Goal: Task Accomplishment & Management: Use online tool/utility

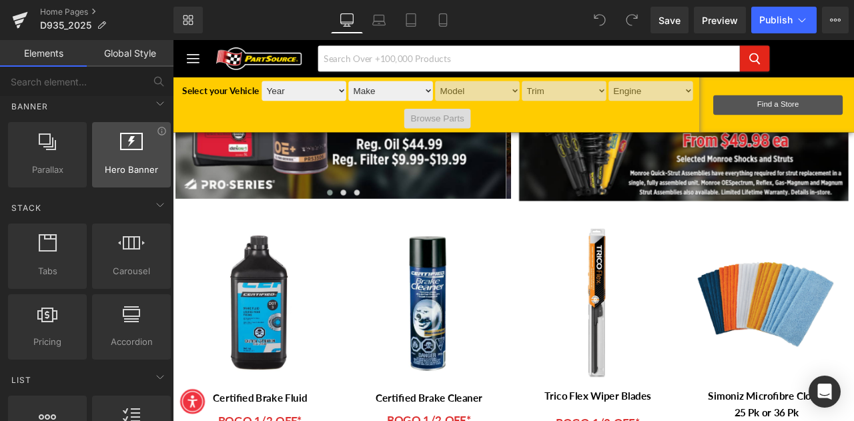
scroll to position [334, 0]
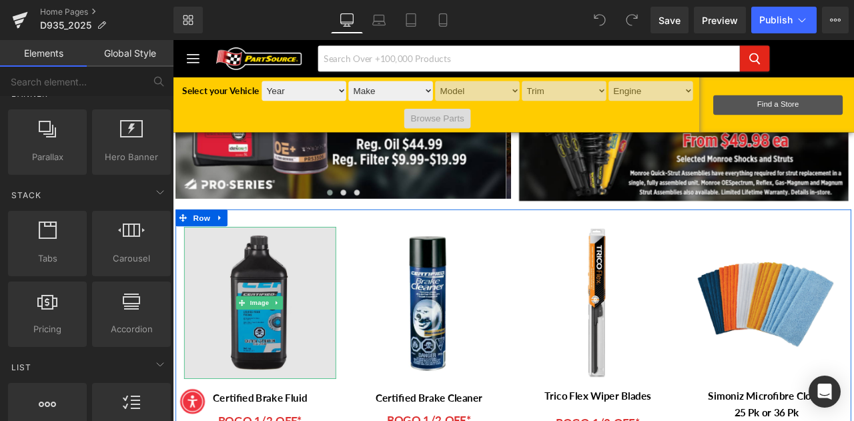
click at [280, 375] on img at bounding box center [276, 351] width 180 height 180
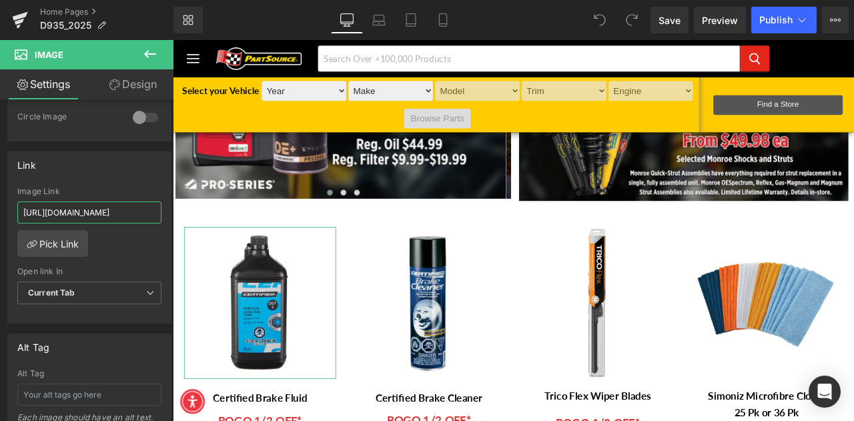
scroll to position [0, 164]
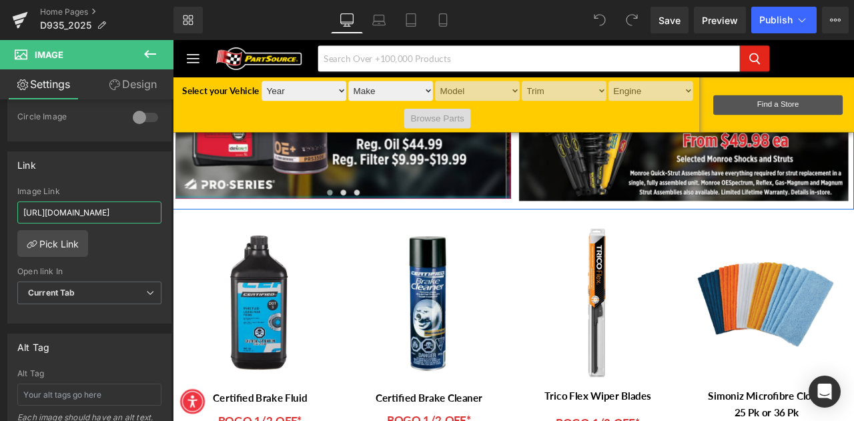
drag, startPoint x: 260, startPoint y: 249, endPoint x: 203, endPoint y: 226, distance: 61.9
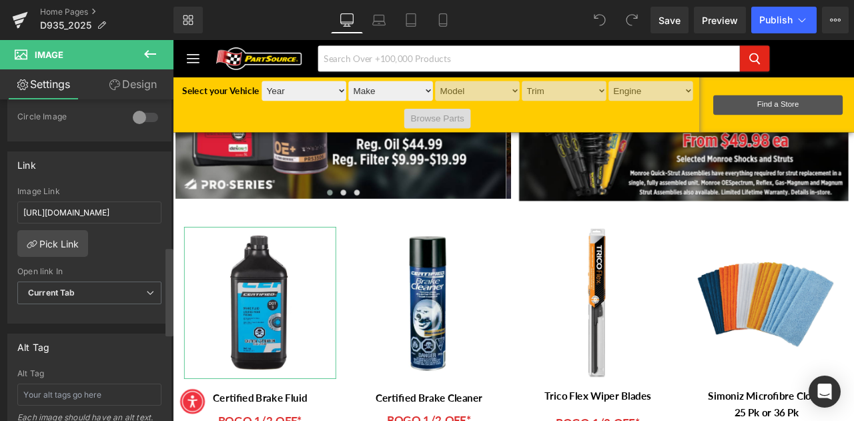
scroll to position [0, 0]
click at [169, 143] on div at bounding box center [169, 263] width 8 height 322
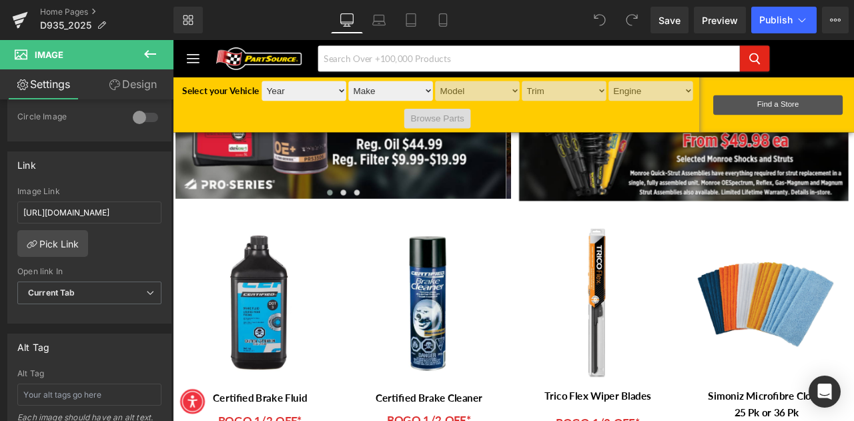
click at [145, 50] on icon at bounding box center [150, 54] width 16 height 16
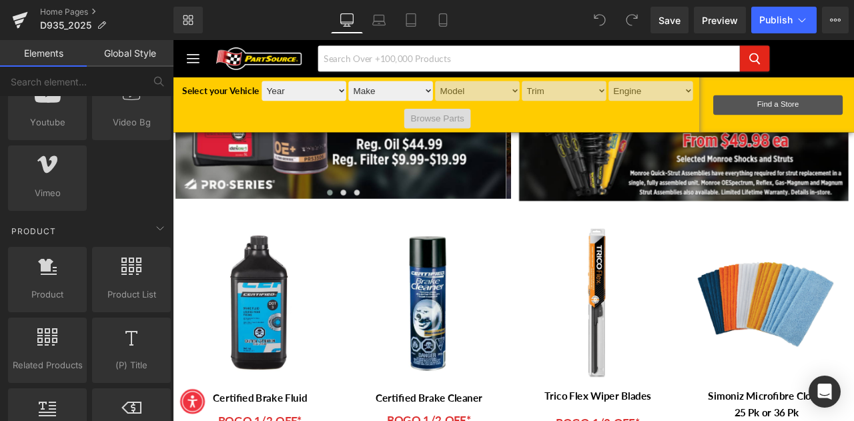
scroll to position [1001, 0]
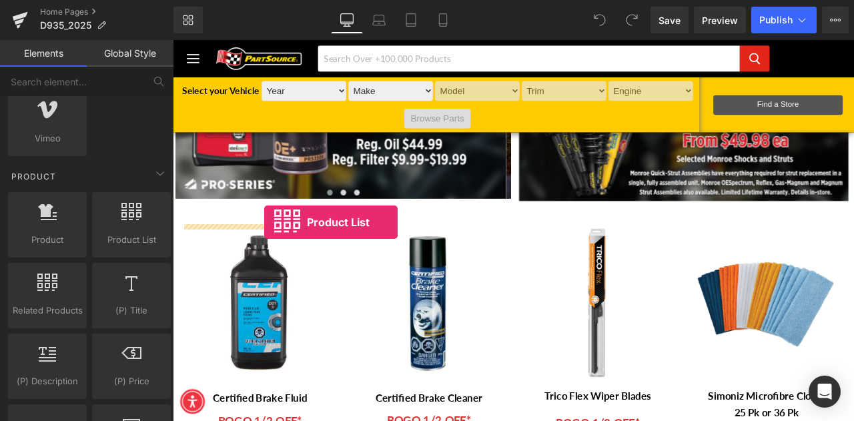
drag, startPoint x: 221, startPoint y: 241, endPoint x: 281, endPoint y: 255, distance: 61.0
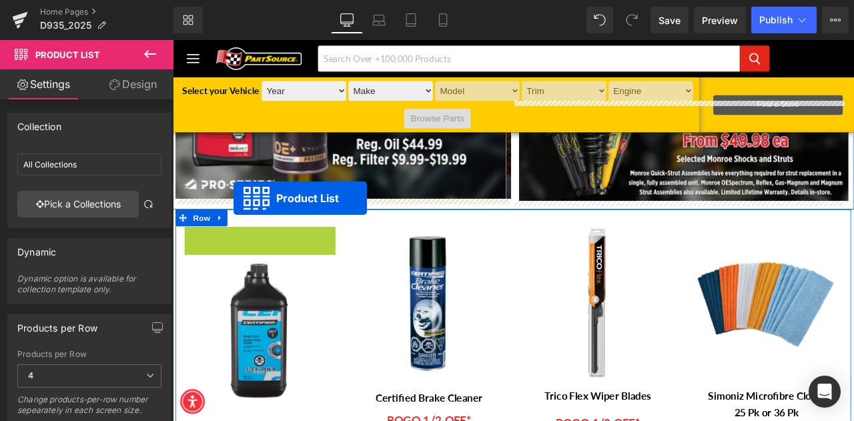
drag, startPoint x: 235, startPoint y: 268, endPoint x: 245, endPoint y: 227, distance: 41.7
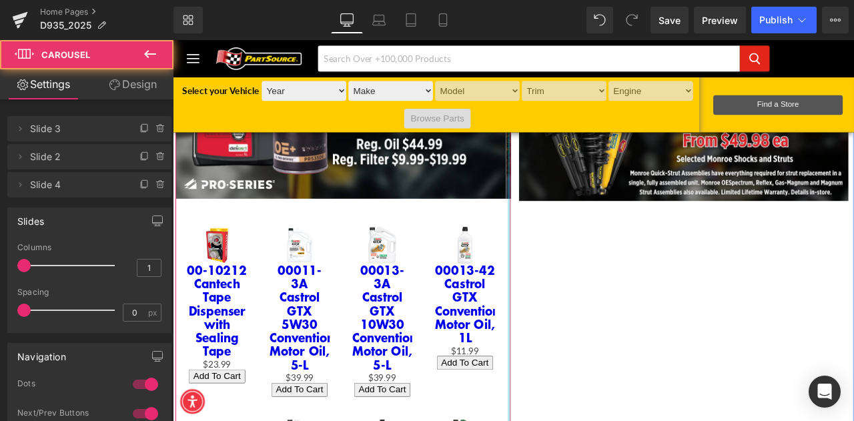
drag, startPoint x: 566, startPoint y: 347, endPoint x: 822, endPoint y: 339, distance: 256.3
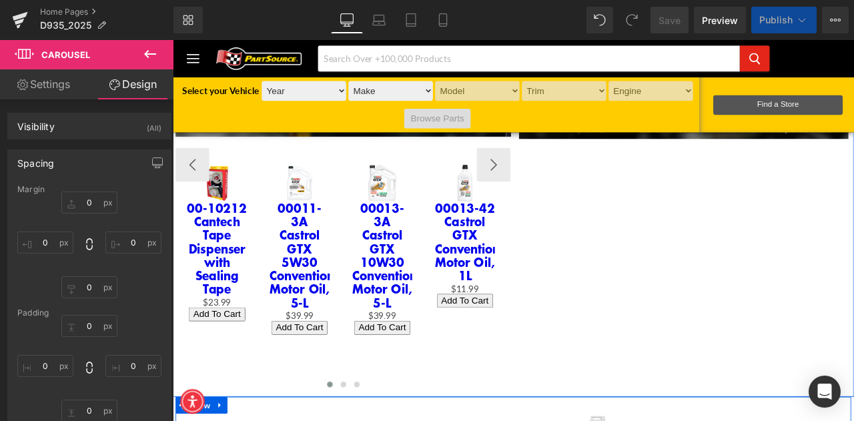
scroll to position [334, 0]
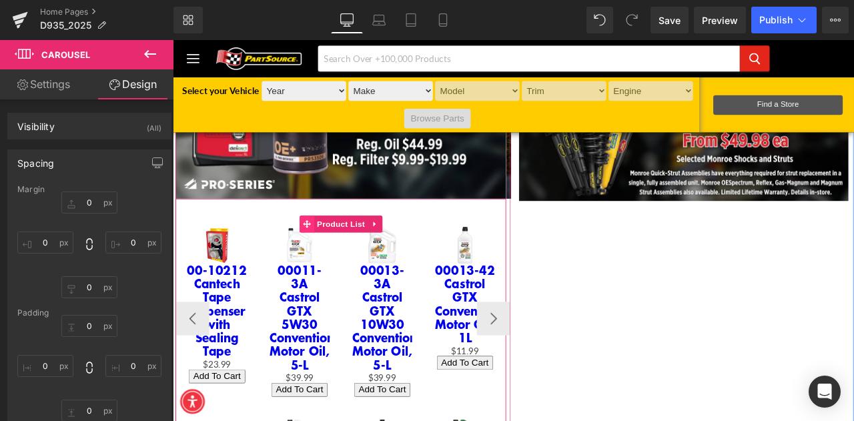
click at [328, 257] on icon at bounding box center [331, 257] width 9 height 9
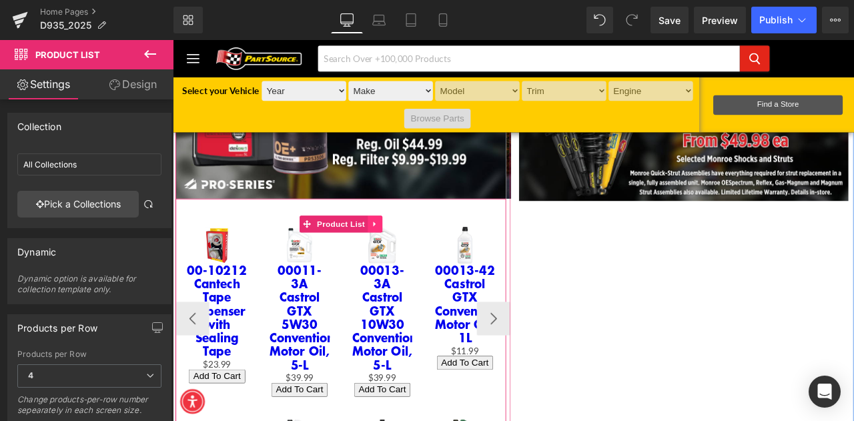
click at [417, 257] on link at bounding box center [412, 258] width 17 height 20
click at [423, 261] on icon at bounding box center [420, 257] width 9 height 9
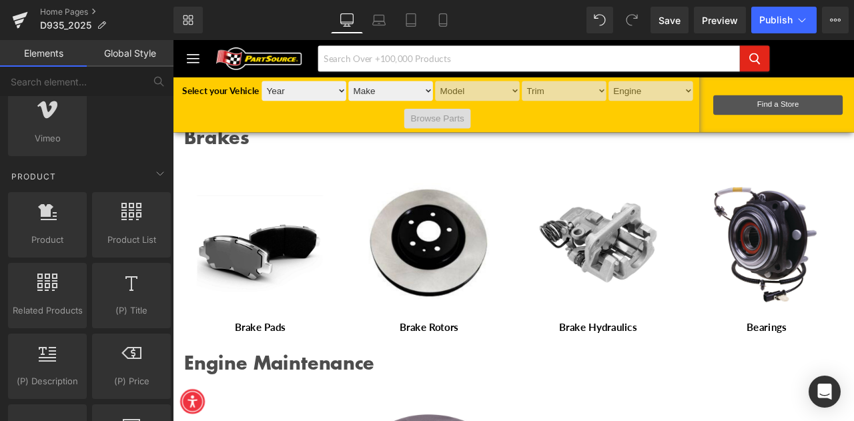
scroll to position [1001, 0]
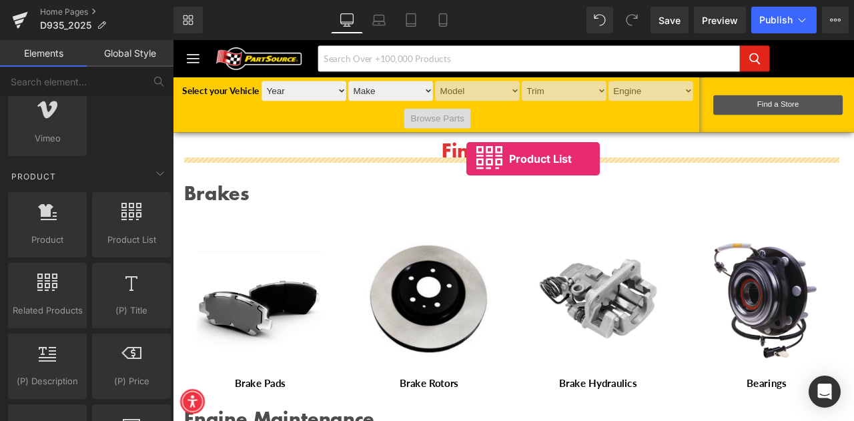
drag, startPoint x: 302, startPoint y: 253, endPoint x: 521, endPoint y: 181, distance: 230.4
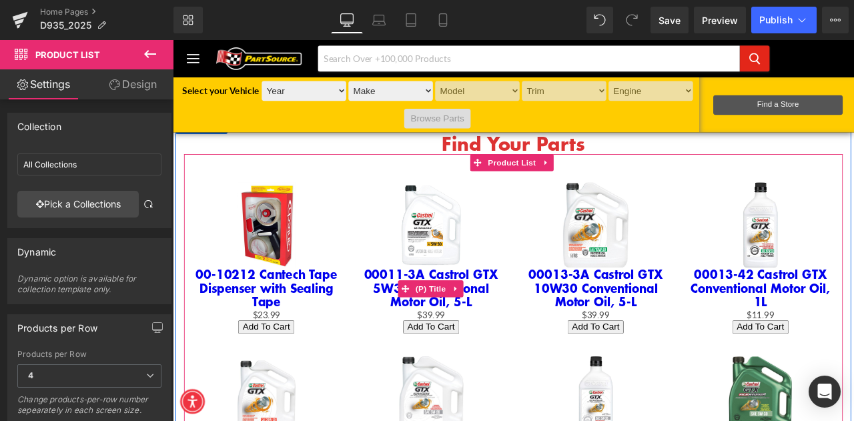
scroll to position [934, 0]
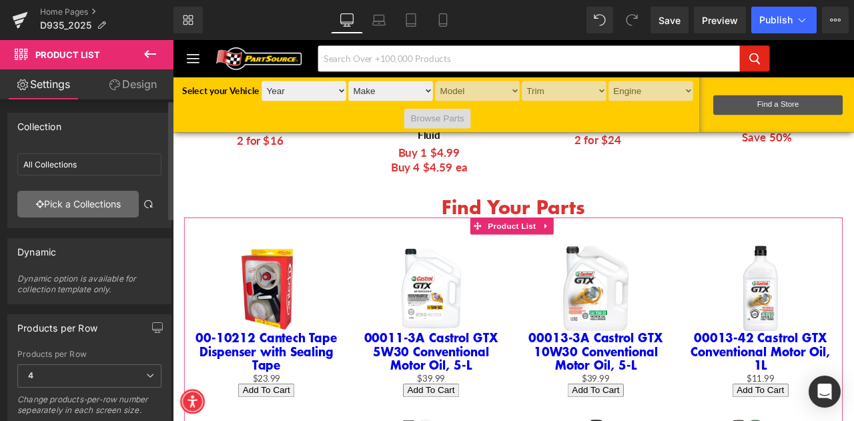
click at [67, 198] on link "Pick a Collections" at bounding box center [77, 204] width 121 height 27
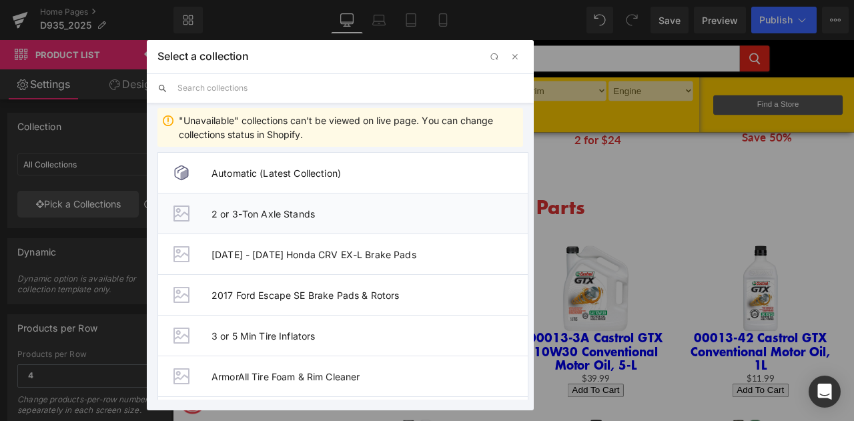
click at [294, 213] on span "2 or 3-Ton Axle Stands" at bounding box center [369, 213] width 316 height 11
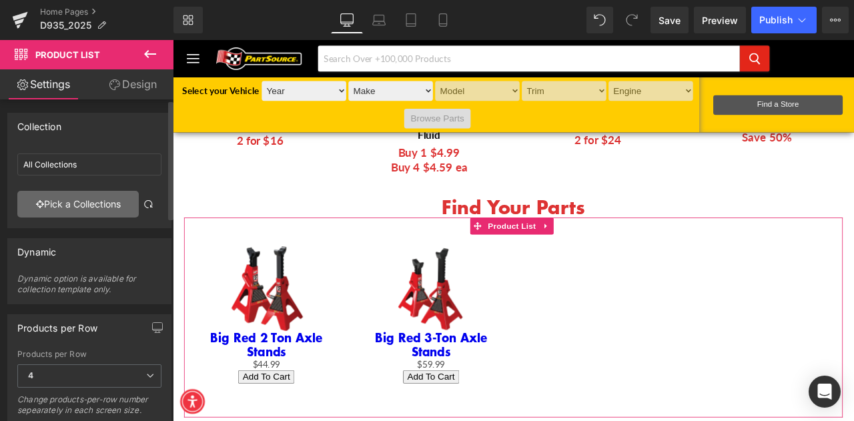
click at [90, 197] on link "Pick a Collections" at bounding box center [77, 204] width 121 height 27
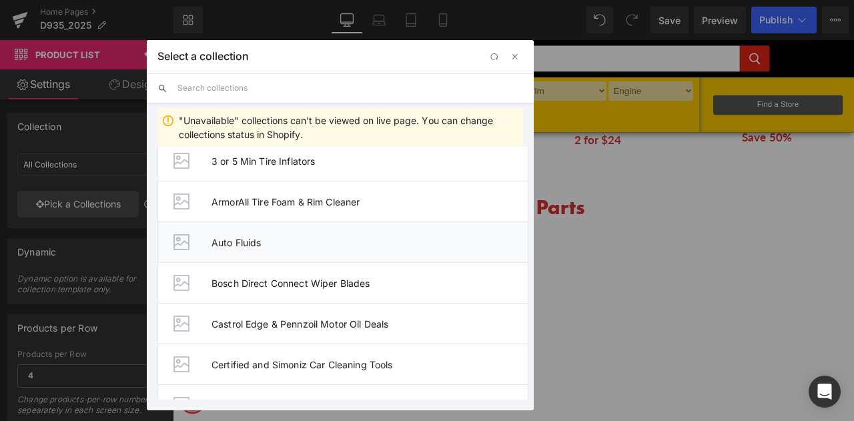
scroll to position [200, 0]
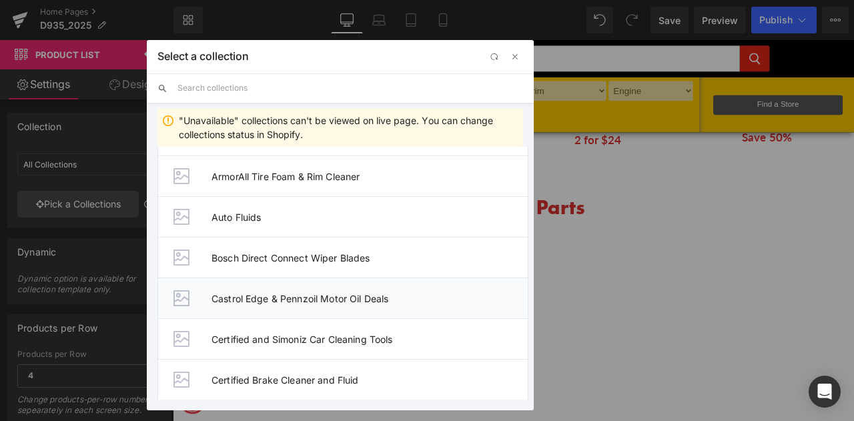
click at [299, 298] on span "Castrol Edge & Pennzoil Motor Oil Deals" at bounding box center [369, 298] width 316 height 11
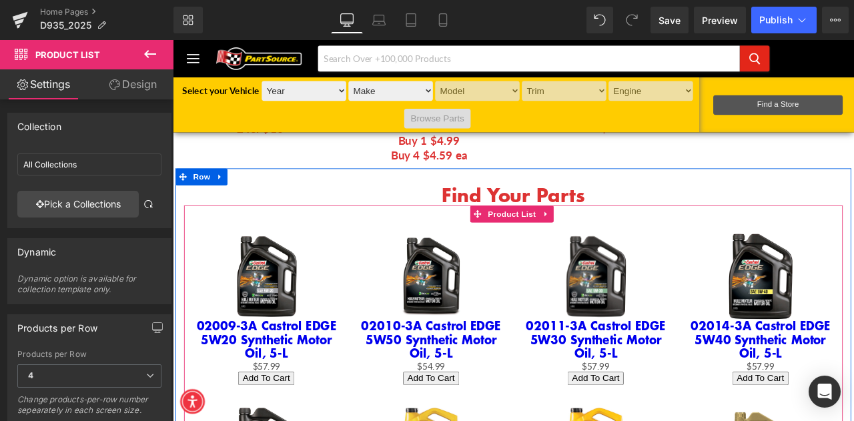
scroll to position [867, 0]
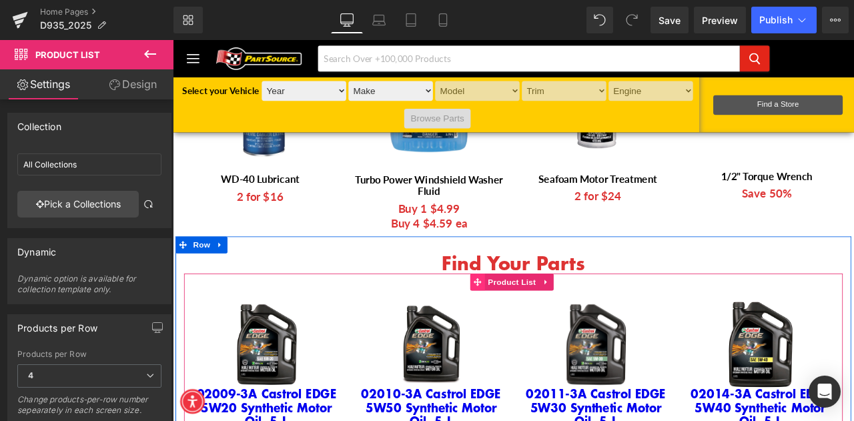
click at [532, 326] on icon at bounding box center [534, 326] width 9 height 9
click at [616, 323] on link at bounding box center [614, 327] width 17 height 20
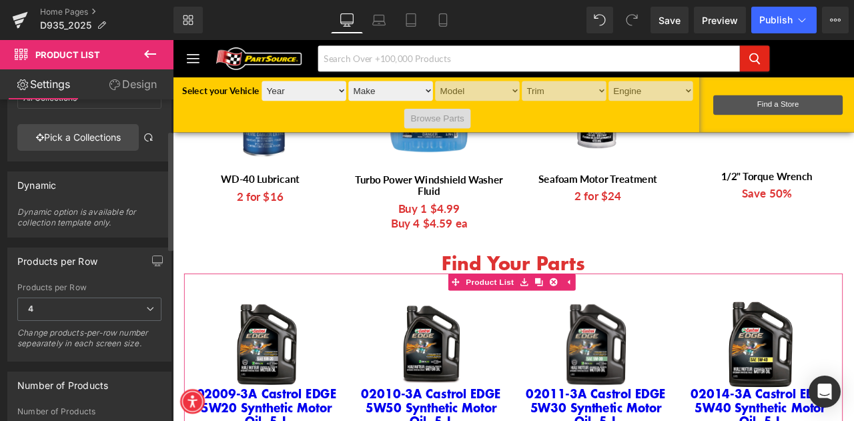
scroll to position [200, 0]
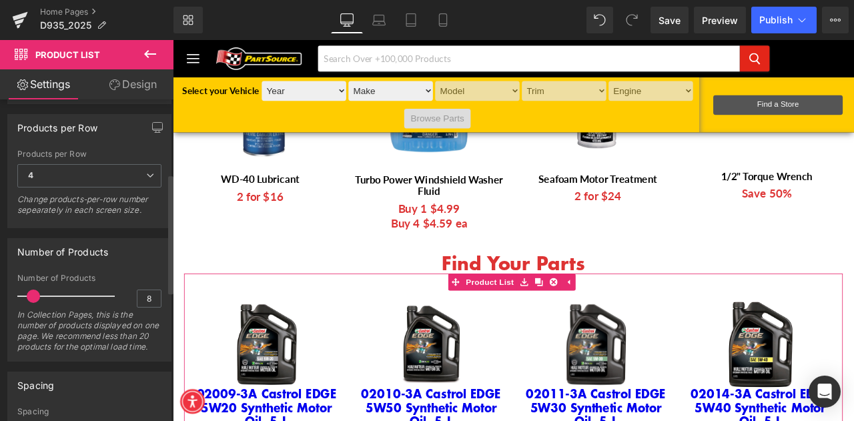
drag, startPoint x: 47, startPoint y: 296, endPoint x: 36, endPoint y: 292, distance: 12.0
click at [36, 292] on span at bounding box center [33, 296] width 13 height 13
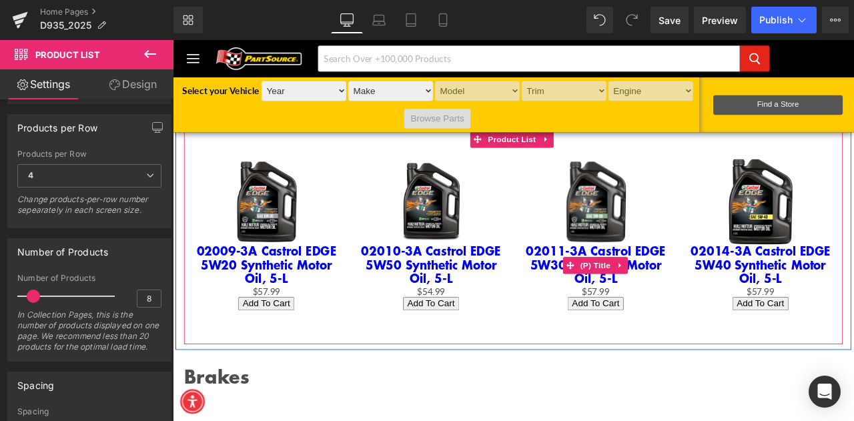
scroll to position [1067, 0]
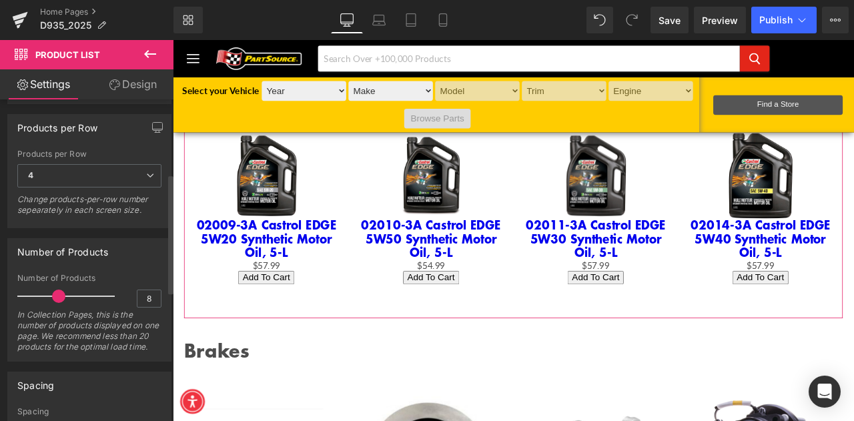
drag, startPoint x: 34, startPoint y: 297, endPoint x: 57, endPoint y: 291, distance: 24.1
click at [57, 291] on span at bounding box center [58, 296] width 13 height 13
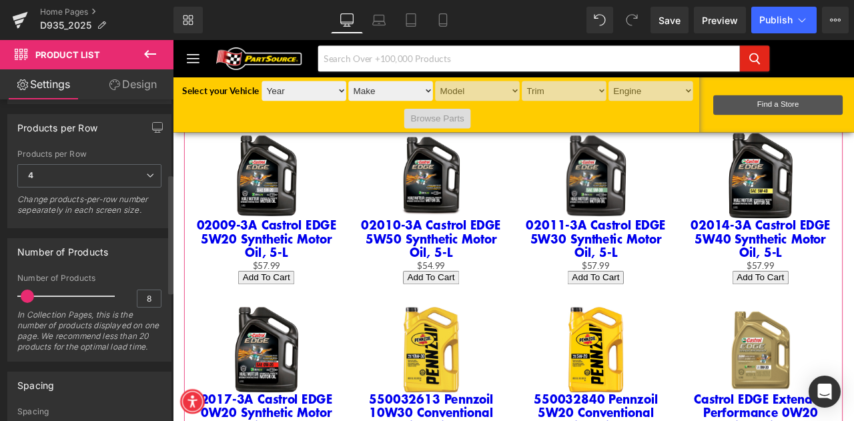
drag, startPoint x: 55, startPoint y: 295, endPoint x: 27, endPoint y: 292, distance: 28.8
click at [27, 292] on span at bounding box center [27, 296] width 13 height 13
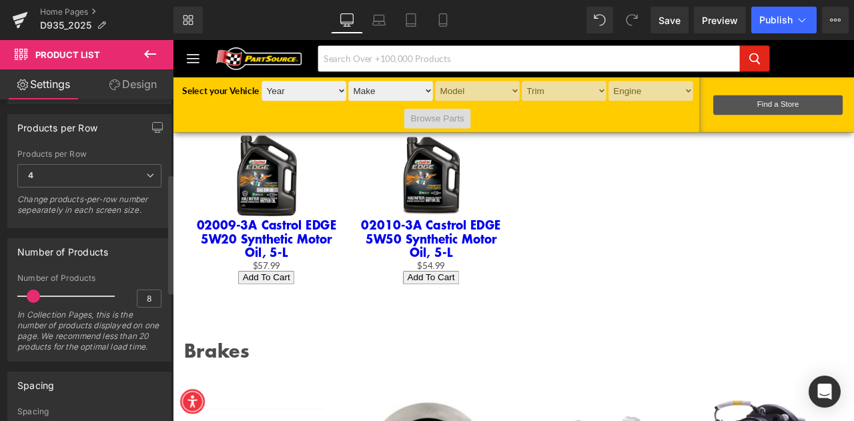
click at [31, 290] on span at bounding box center [33, 296] width 13 height 13
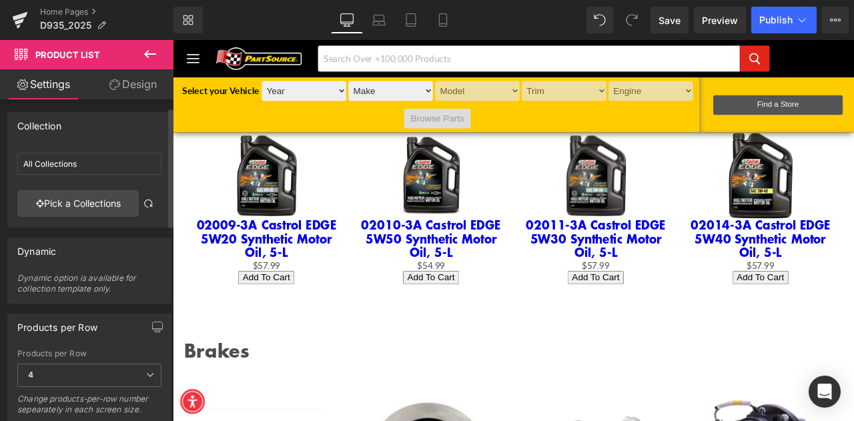
scroll to position [0, 0]
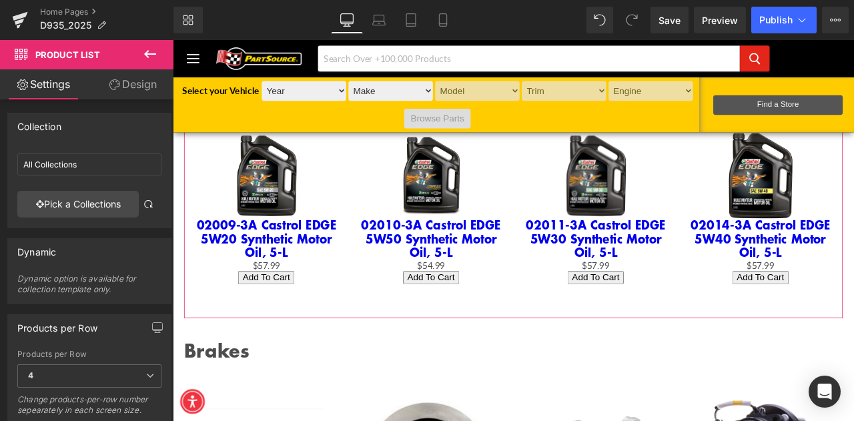
drag, startPoint x: 130, startPoint y: 87, endPoint x: 125, endPoint y: 93, distance: 7.6
click at [130, 87] on link "Design" at bounding box center [132, 84] width 87 height 30
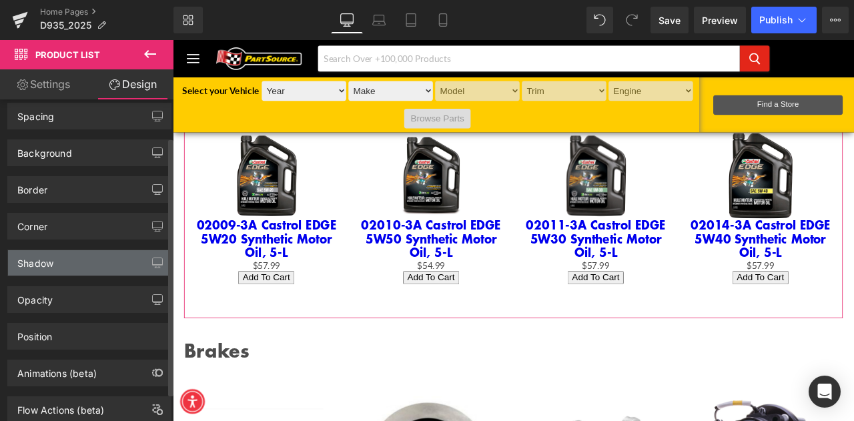
scroll to position [67, 0]
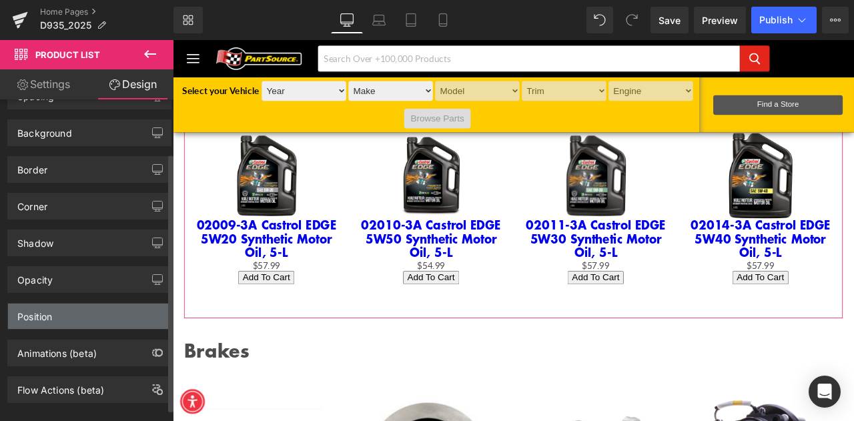
click at [100, 308] on div "Position" at bounding box center [89, 316] width 163 height 25
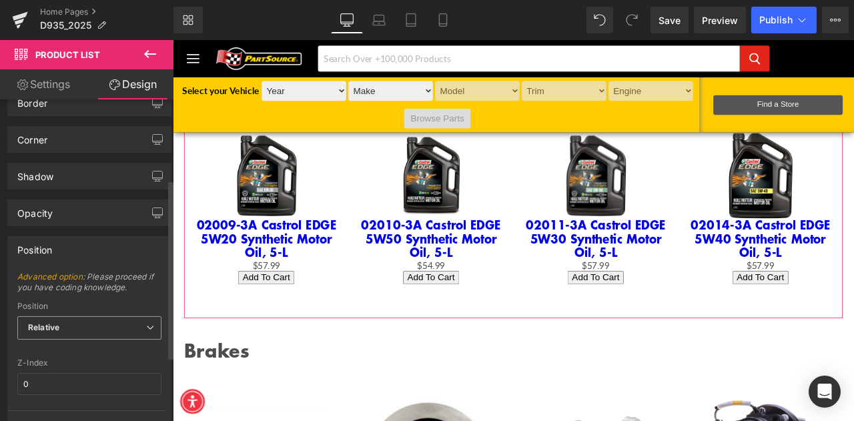
scroll to position [259, 0]
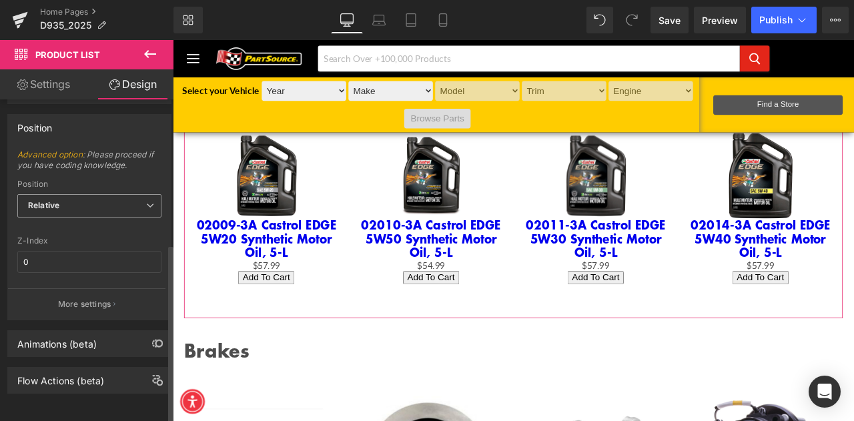
click at [146, 201] on icon at bounding box center [150, 205] width 8 height 8
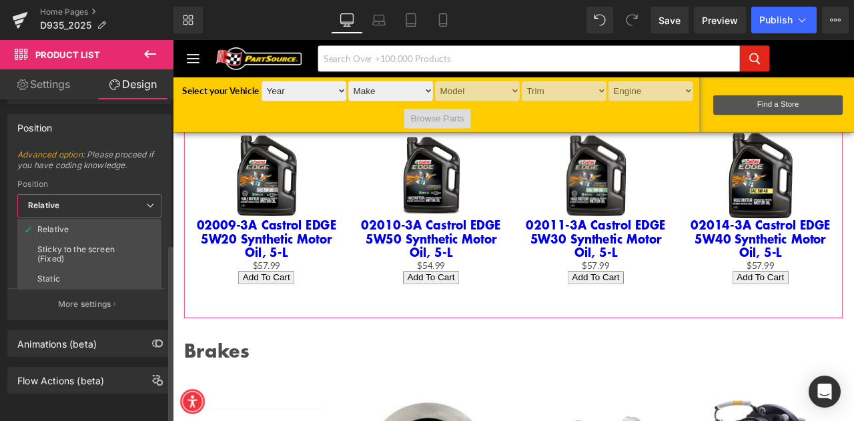
click at [148, 171] on span "Advanced option : Please proceed if you have coding knowledge." at bounding box center [89, 164] width 144 height 30
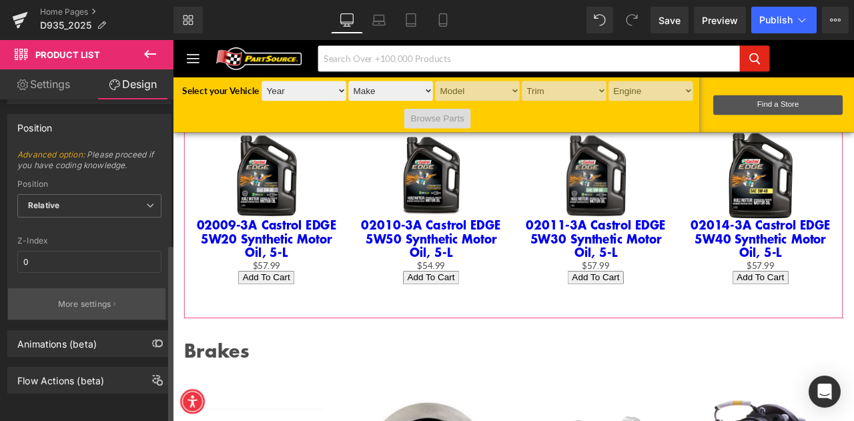
click at [112, 288] on button "More settings" at bounding box center [86, 303] width 157 height 31
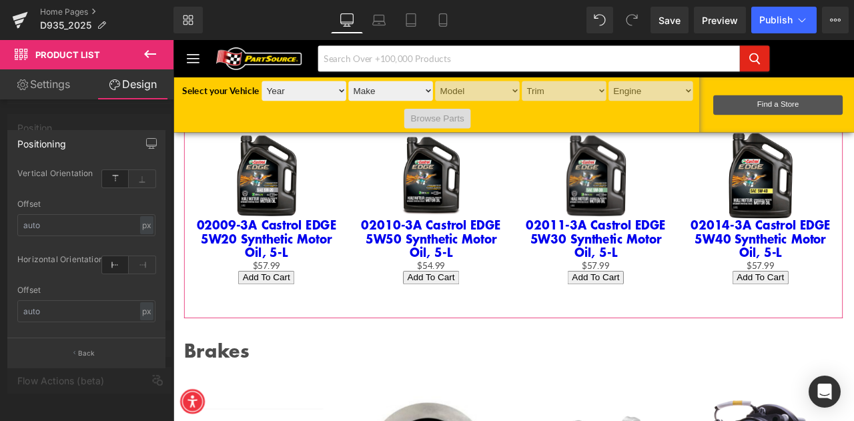
click at [145, 118] on div at bounding box center [87, 234] width 174 height 388
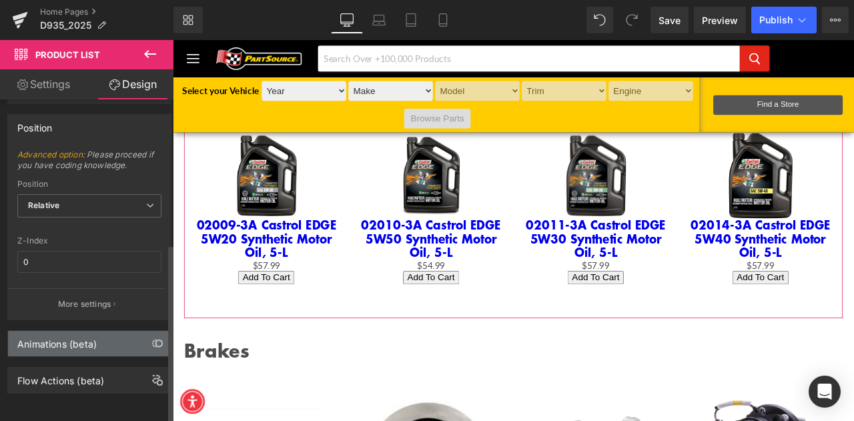
click at [88, 339] on div "Animations (beta)" at bounding box center [56, 340] width 79 height 19
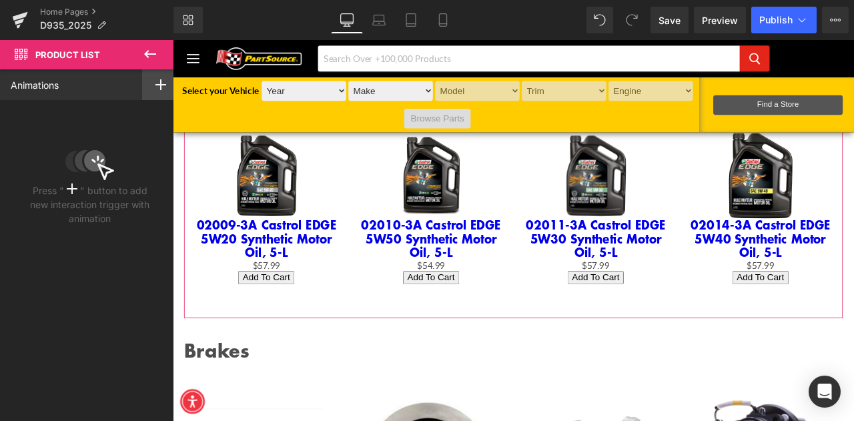
click at [157, 82] on icon at bounding box center [160, 84] width 11 height 11
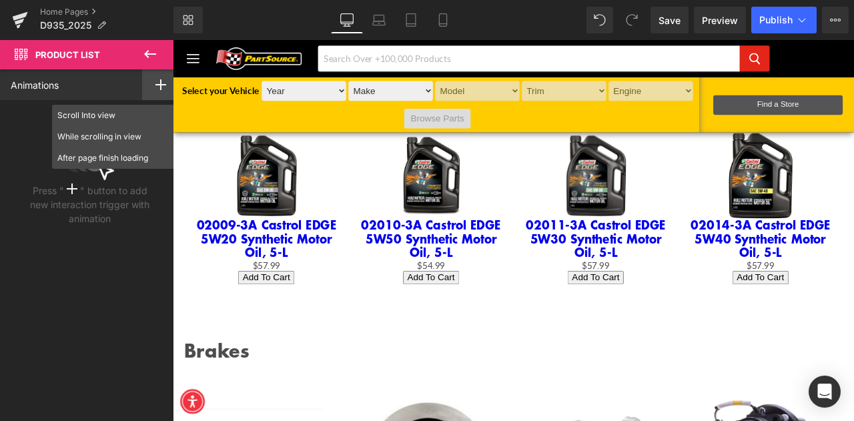
click at [152, 45] on button at bounding box center [150, 54] width 47 height 29
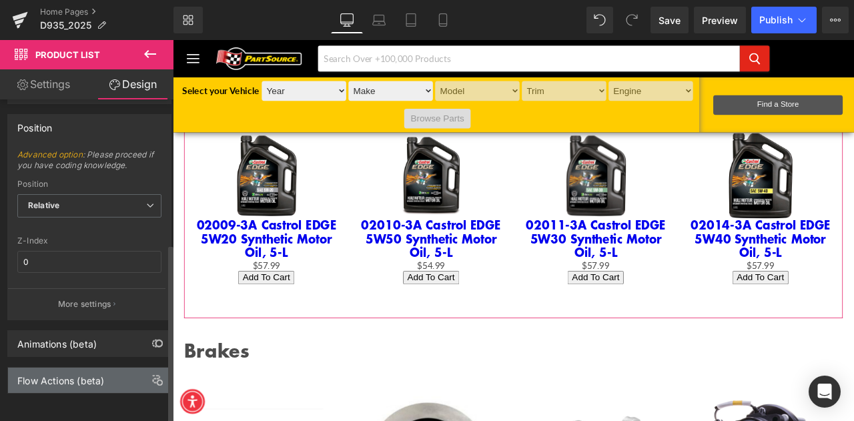
click at [88, 369] on div "Flow Actions (beta)" at bounding box center [60, 377] width 87 height 19
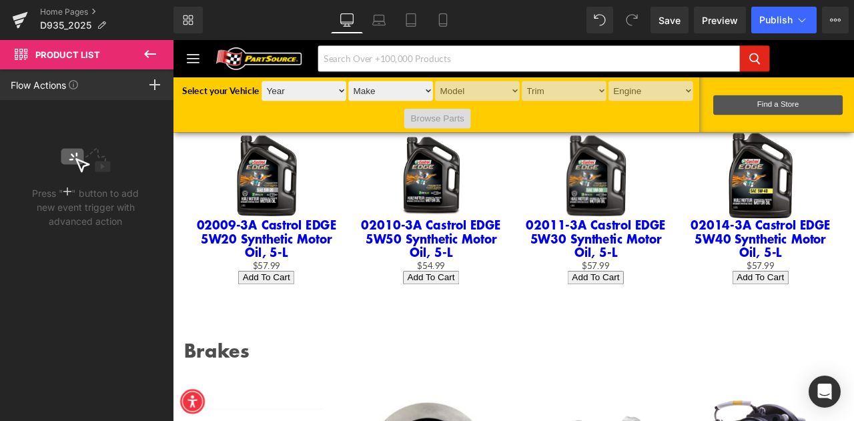
click at [149, 55] on icon at bounding box center [150, 54] width 16 height 16
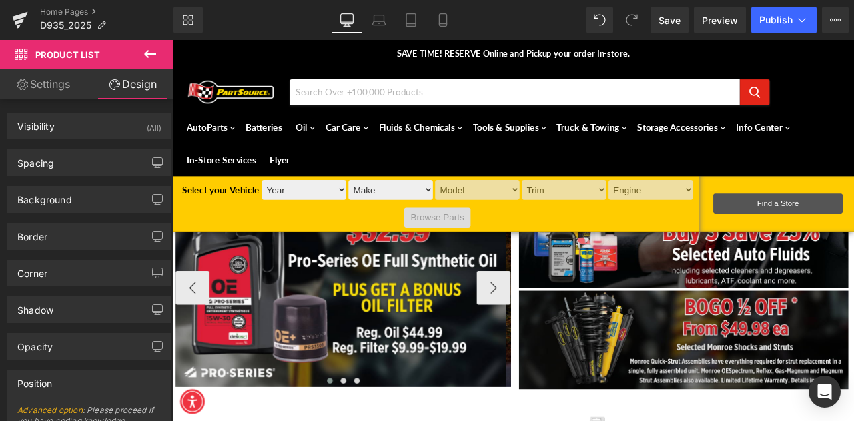
scroll to position [0, 0]
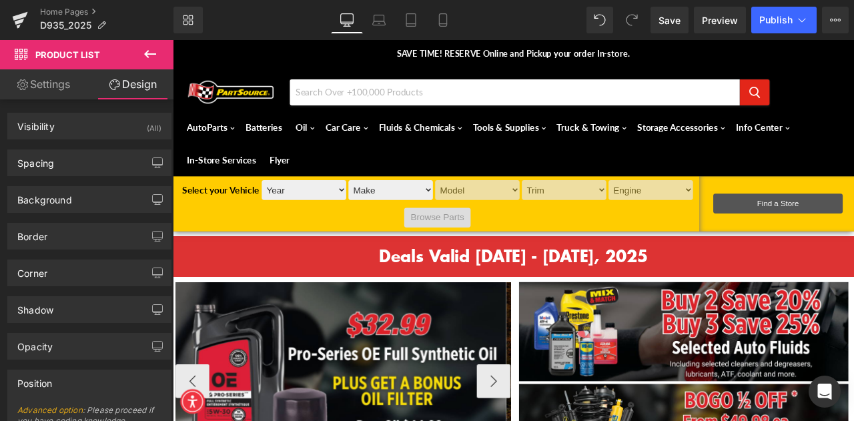
click at [151, 55] on icon at bounding box center [150, 54] width 16 height 16
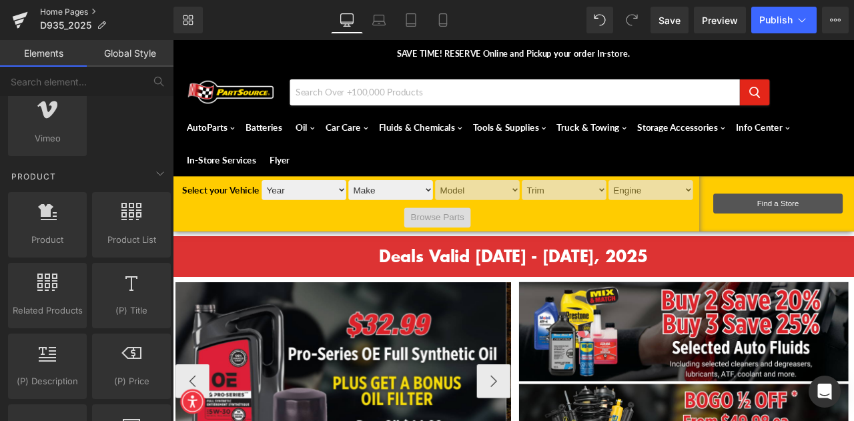
drag, startPoint x: 52, startPoint y: 11, endPoint x: 366, endPoint y: 9, distance: 313.5
click at [52, 11] on link "Home Pages" at bounding box center [106, 12] width 133 height 11
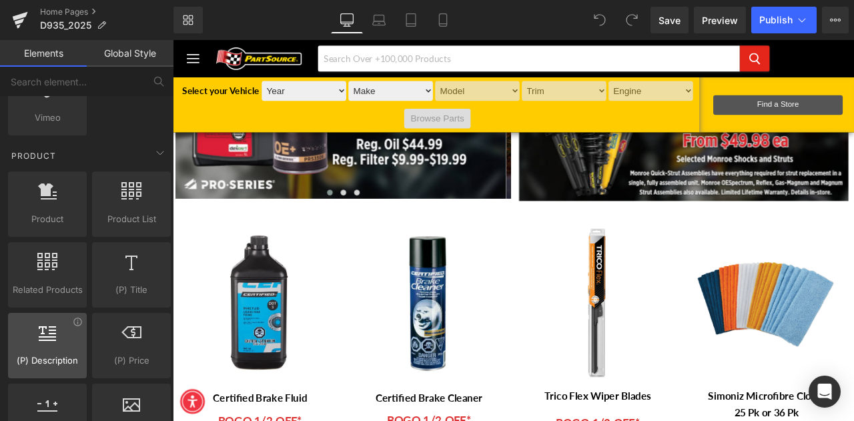
scroll to position [1001, 0]
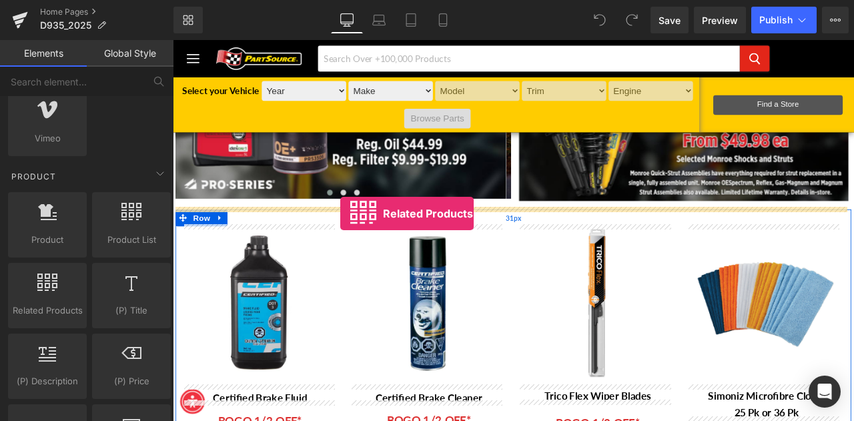
drag, startPoint x: 215, startPoint y: 328, endPoint x: 371, endPoint y: 245, distance: 175.8
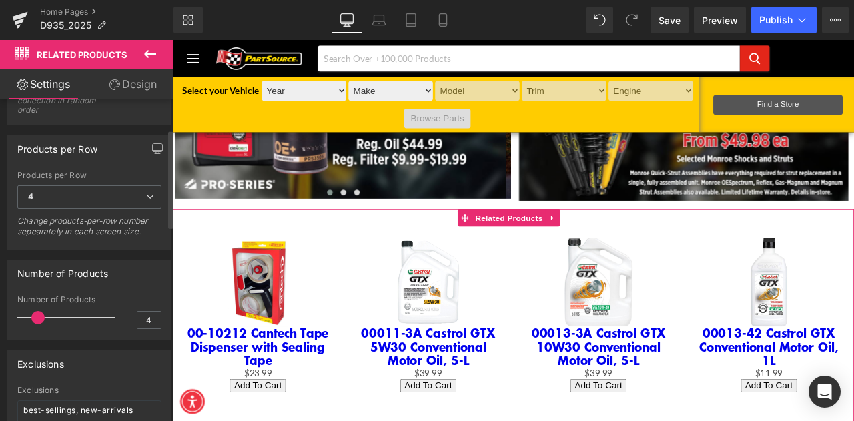
scroll to position [0, 0]
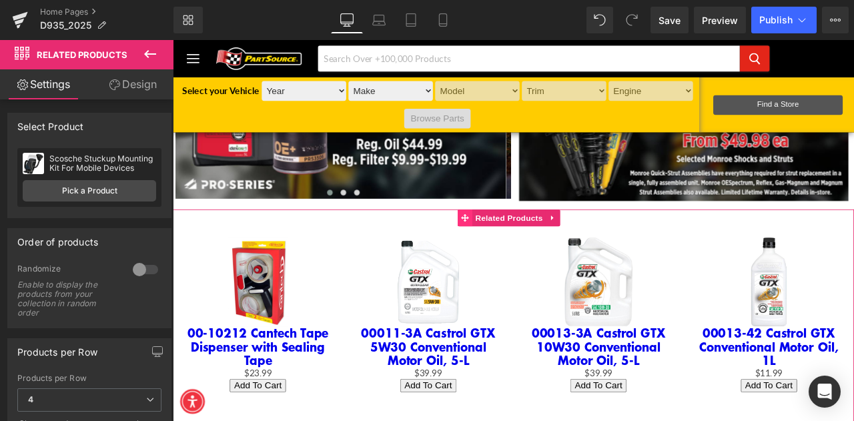
click at [520, 249] on icon at bounding box center [518, 251] width 9 height 10
click at [622, 246] on icon at bounding box center [622, 251] width 9 height 10
click at [636, 246] on icon at bounding box center [631, 251] width 9 height 10
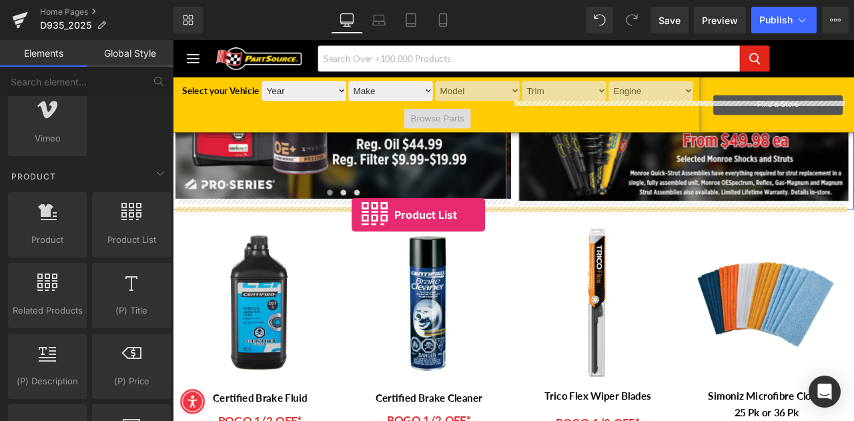
drag, startPoint x: 293, startPoint y: 259, endPoint x: 385, endPoint y: 247, distance: 92.8
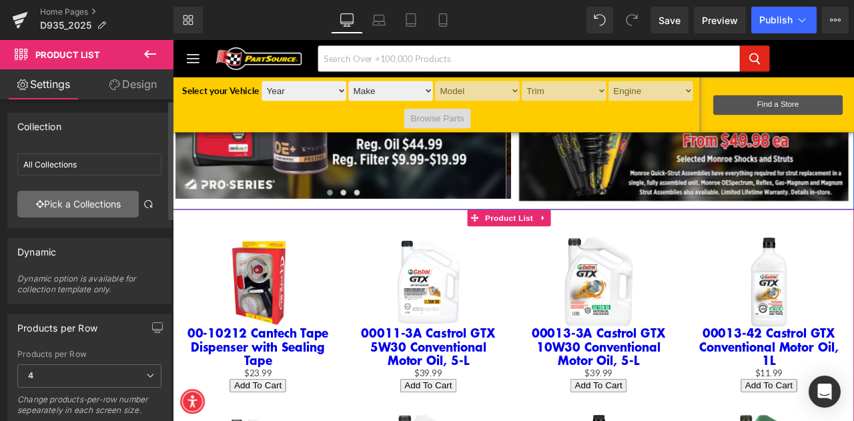
click at [88, 204] on link "Pick a Collections" at bounding box center [77, 204] width 121 height 27
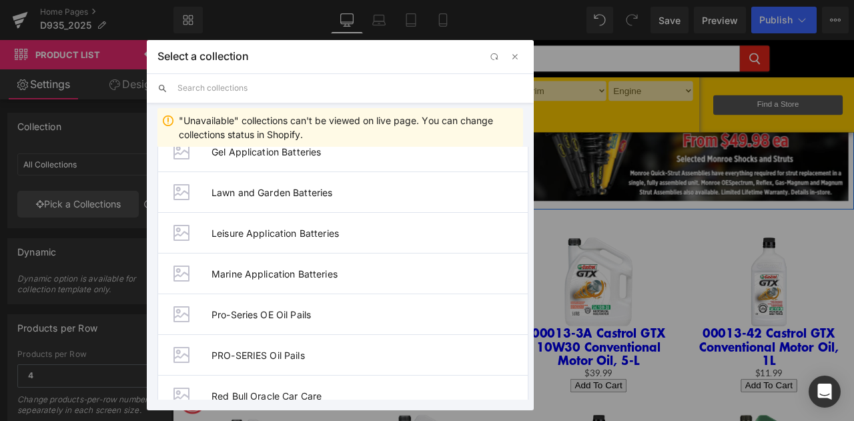
scroll to position [400, 0]
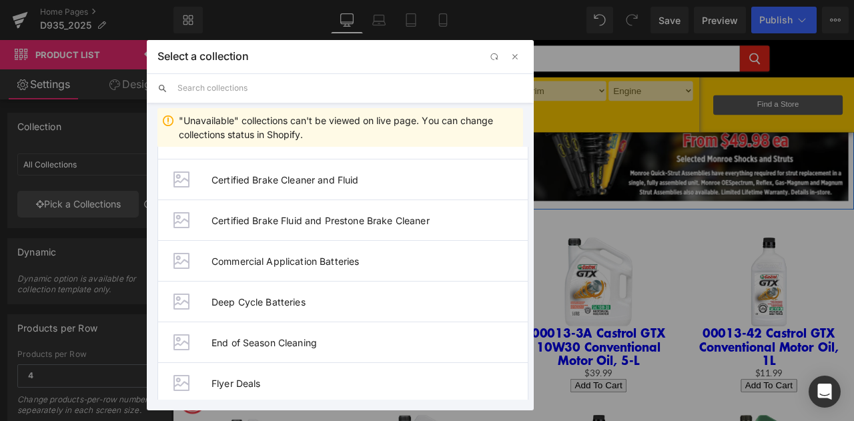
click at [247, 86] on input "text" at bounding box center [350, 87] width 346 height 29
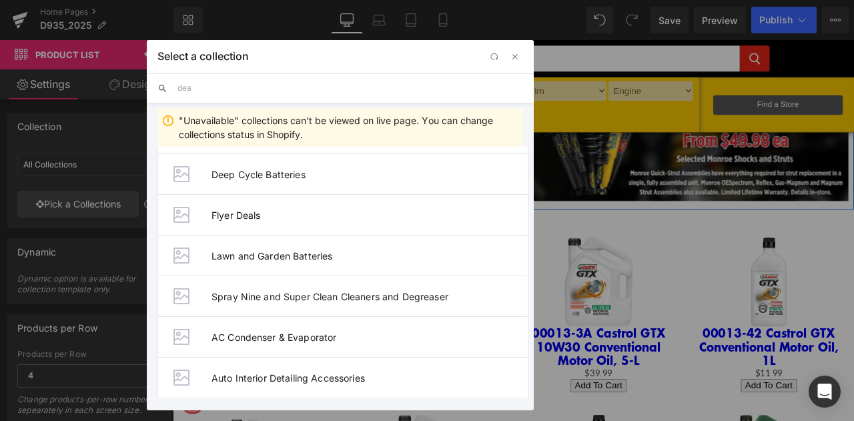
scroll to position [0, 0]
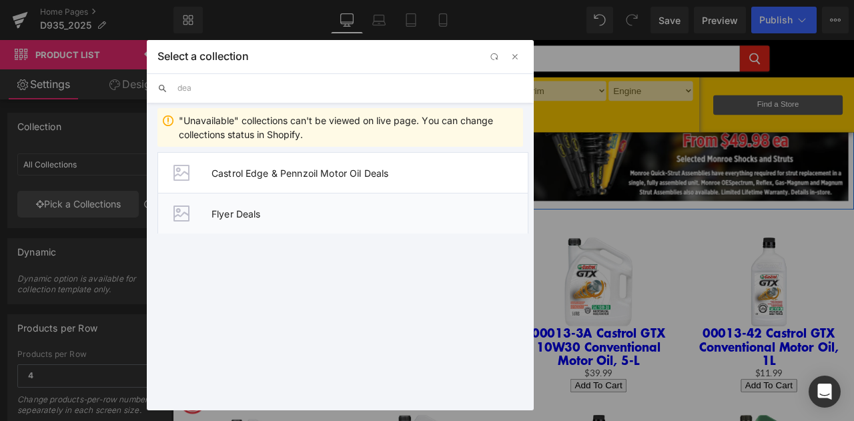
type input "dea"
click at [280, 215] on span "Flyer Deals" at bounding box center [369, 213] width 316 height 11
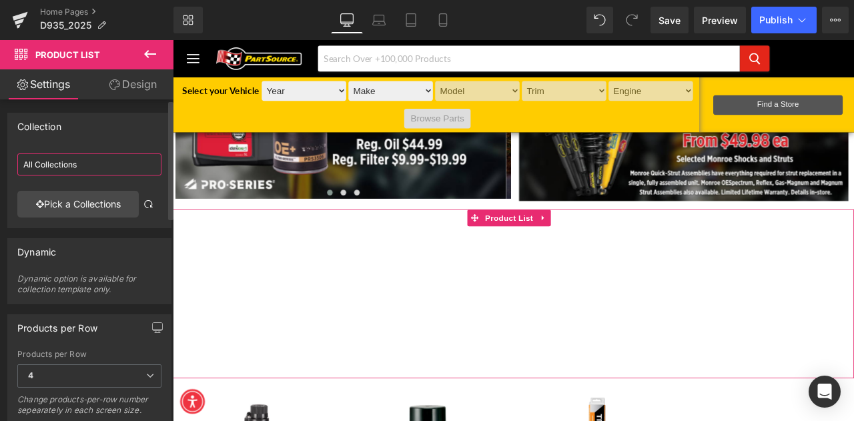
click at [79, 163] on input "All Collections" at bounding box center [89, 164] width 144 height 22
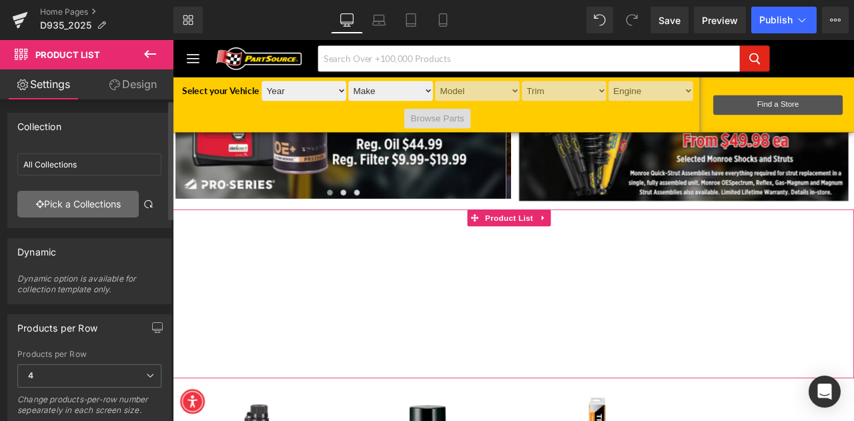
click at [99, 197] on link "Pick a Collections" at bounding box center [77, 204] width 121 height 27
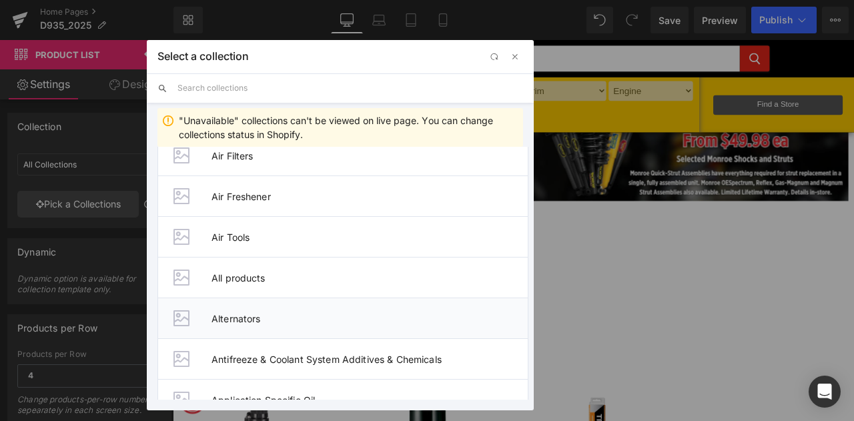
scroll to position [1468, 0]
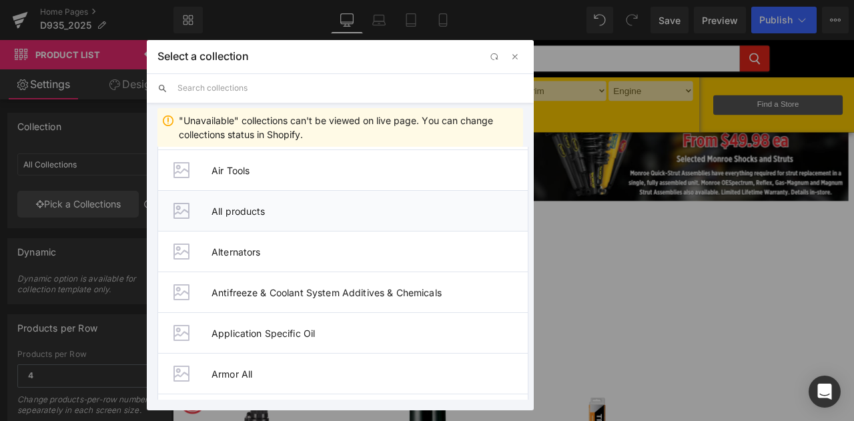
click at [245, 206] on span "All products" at bounding box center [369, 210] width 316 height 11
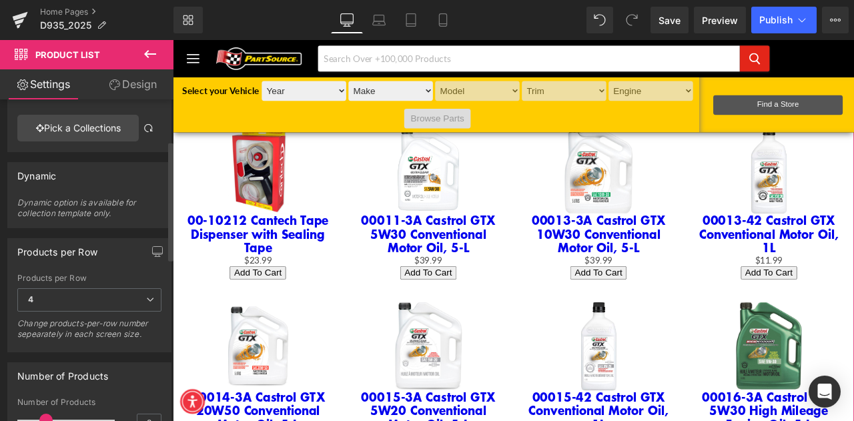
scroll to position [133, 0]
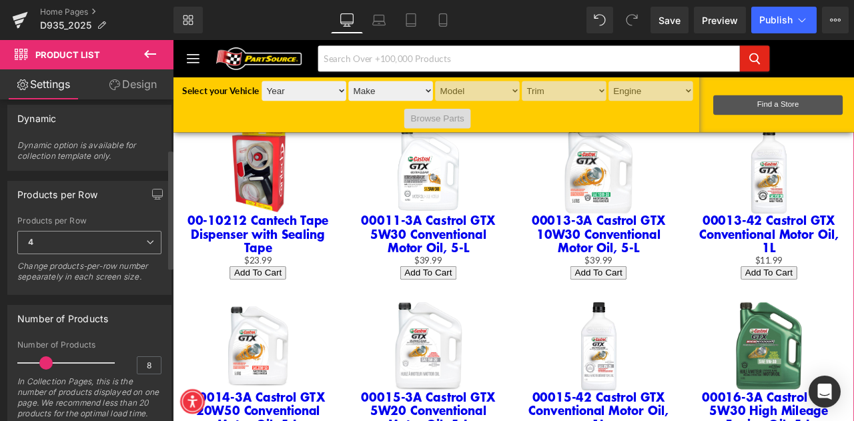
click at [146, 238] on icon at bounding box center [150, 242] width 8 height 8
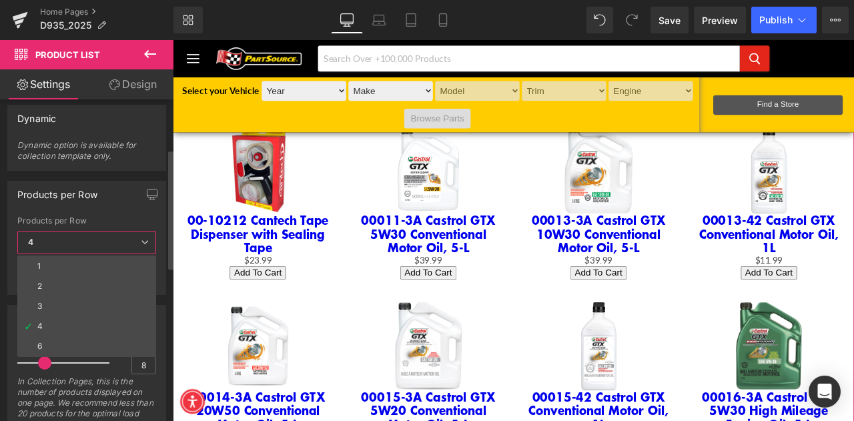
click at [149, 238] on icon at bounding box center [145, 242] width 8 height 8
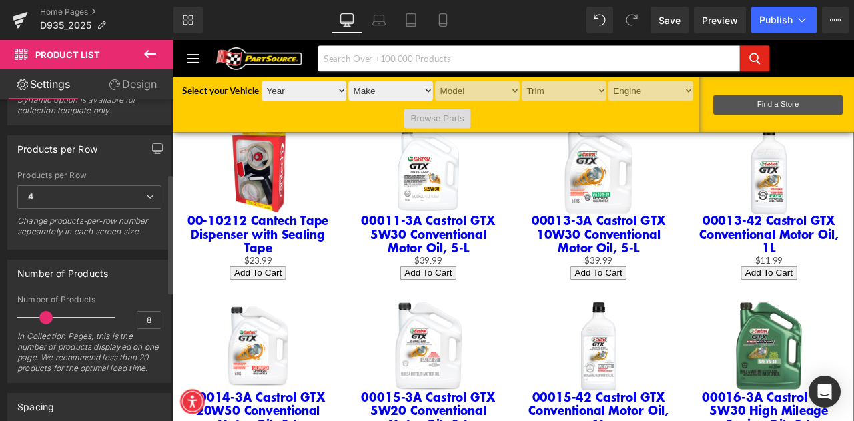
scroll to position [200, 0]
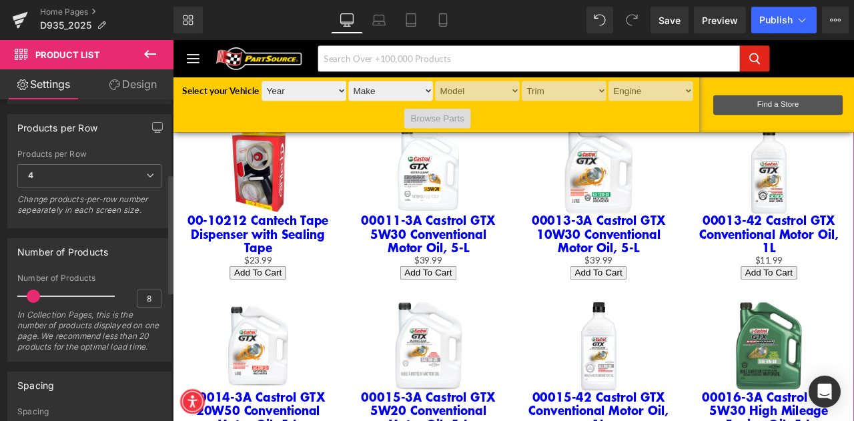
drag, startPoint x: 45, startPoint y: 294, endPoint x: 36, endPoint y: 294, distance: 9.3
click at [36, 294] on span at bounding box center [33, 296] width 13 height 13
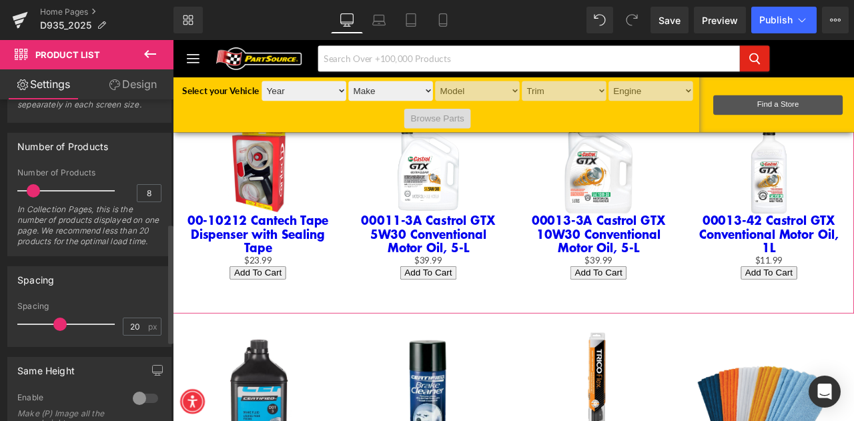
scroll to position [334, 0]
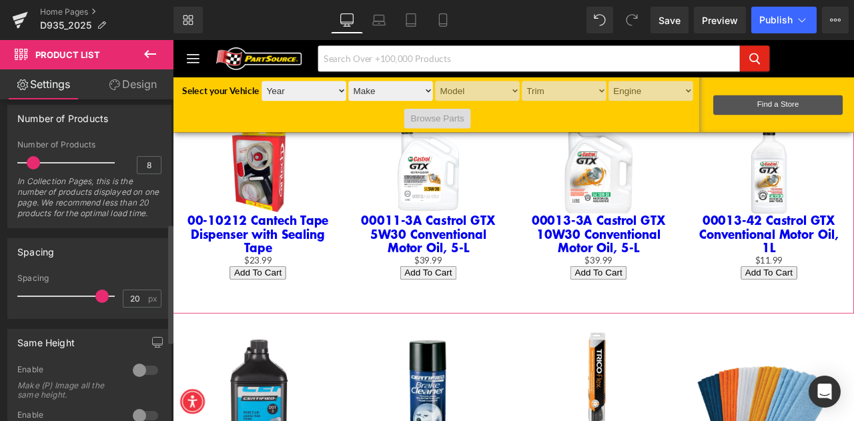
drag, startPoint x: 63, startPoint y: 301, endPoint x: 103, endPoint y: 305, distance: 40.2
click at [103, 303] on span at bounding box center [101, 296] width 13 height 13
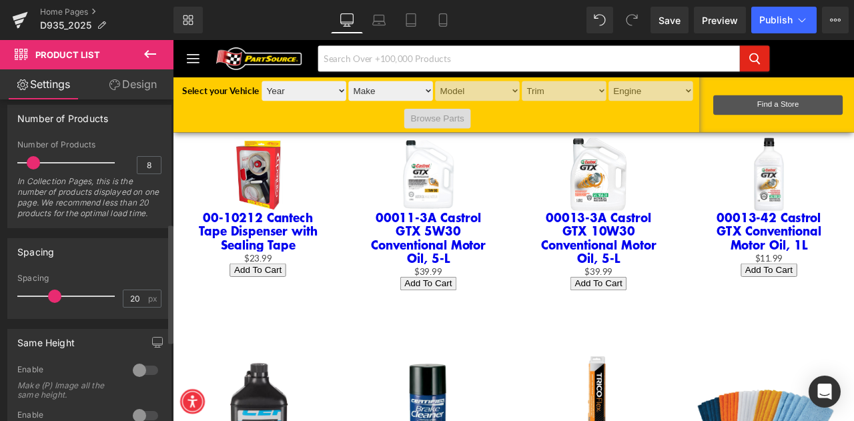
drag, startPoint x: 97, startPoint y: 305, endPoint x: 52, endPoint y: 305, distance: 44.7
click at [52, 303] on span at bounding box center [54, 296] width 13 height 13
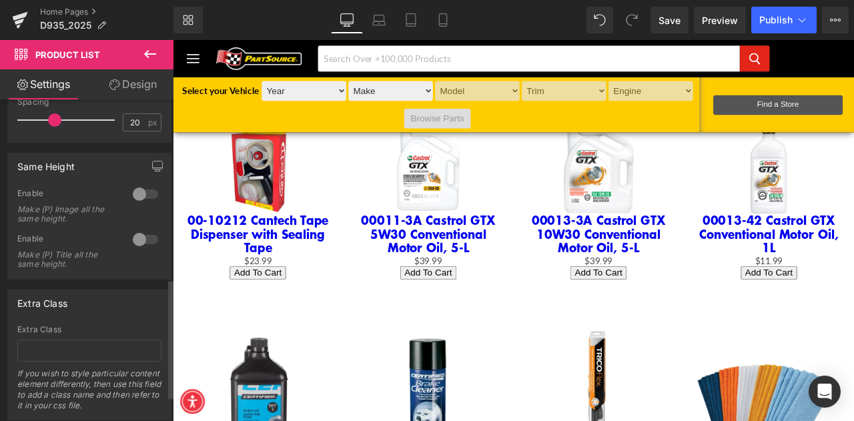
scroll to position [534, 0]
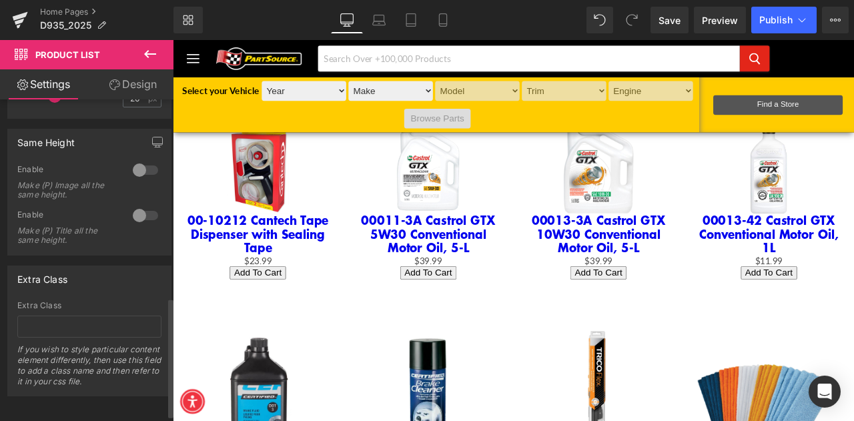
click at [133, 175] on div at bounding box center [145, 169] width 32 height 21
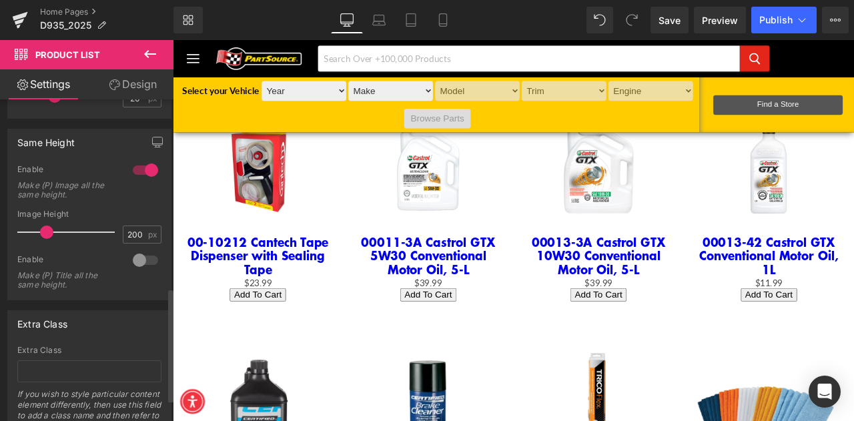
click at [135, 266] on div at bounding box center [145, 259] width 32 height 21
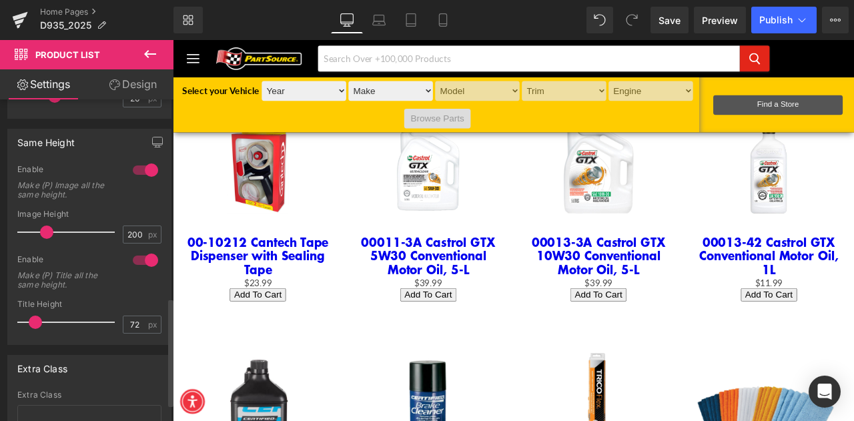
scroll to position [640, 0]
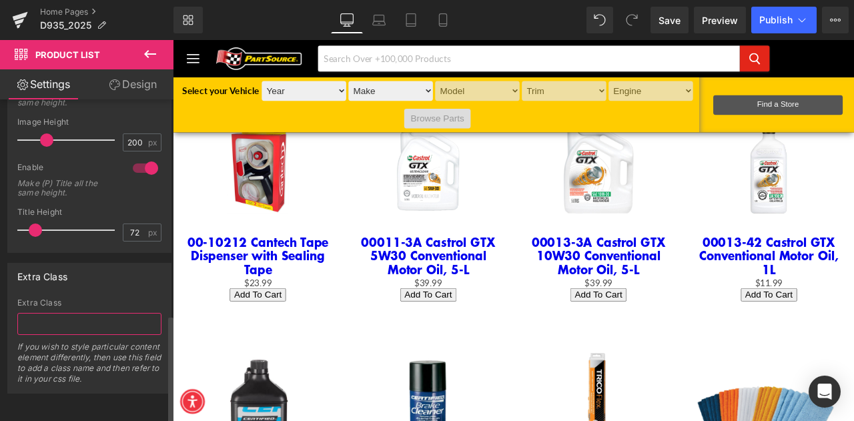
click at [65, 313] on input "text" at bounding box center [89, 324] width 144 height 22
click at [104, 298] on div "Extra Class" at bounding box center [89, 302] width 144 height 9
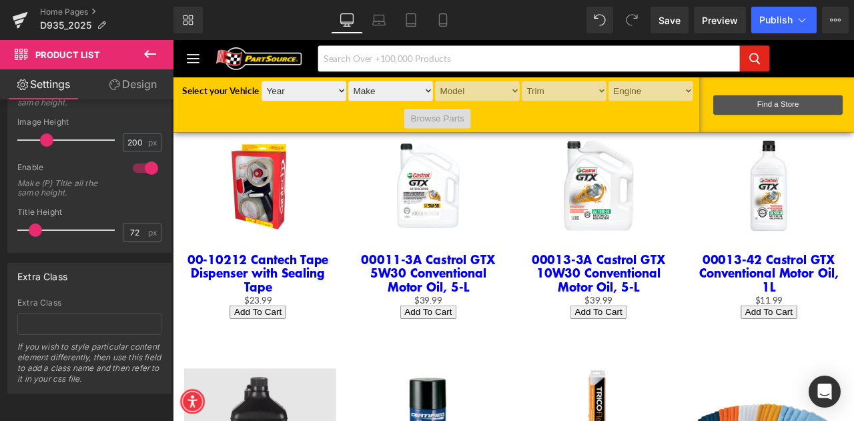
scroll to position [400, 0]
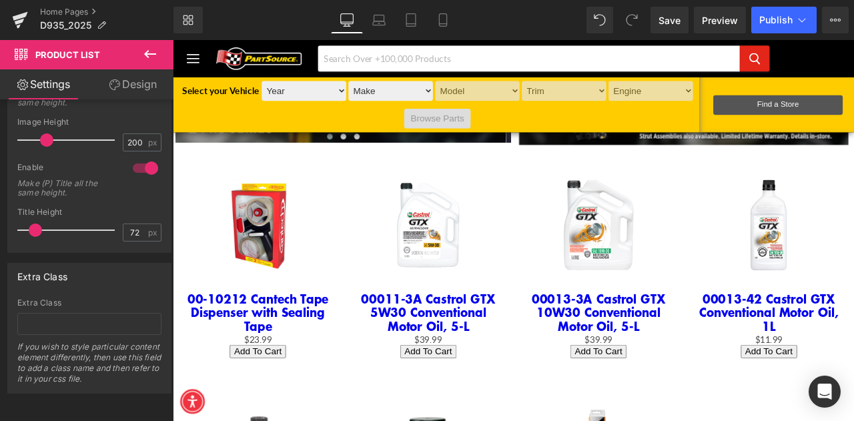
click at [152, 57] on icon at bounding box center [150, 54] width 16 height 16
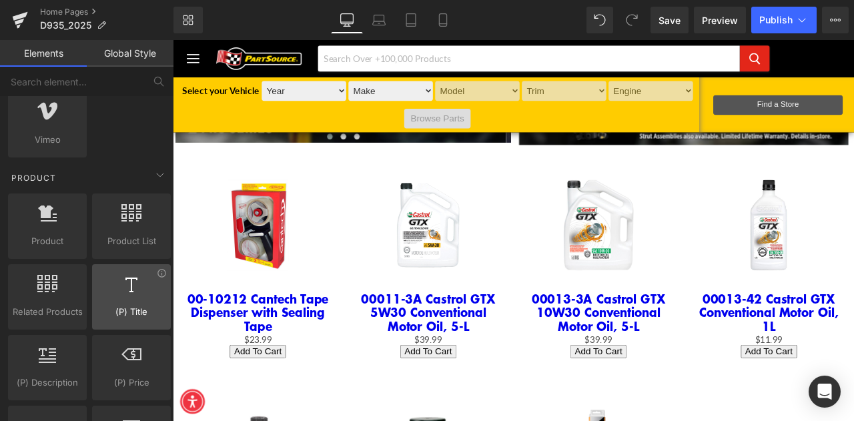
scroll to position [1001, 0]
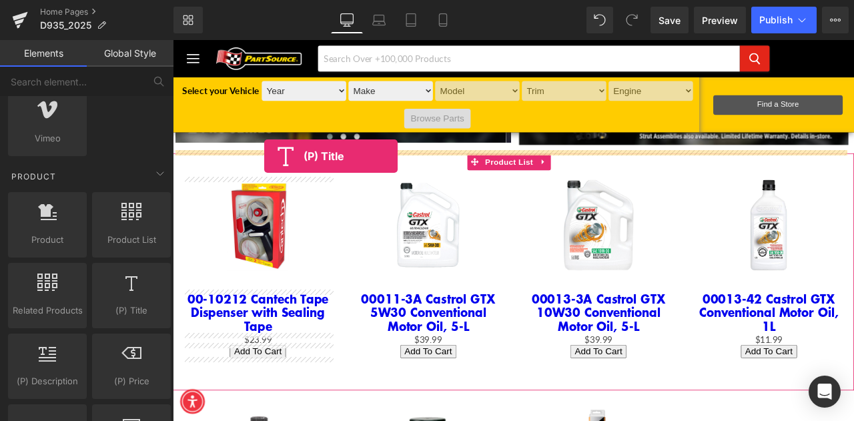
drag, startPoint x: 304, startPoint y: 330, endPoint x: 281, endPoint y: 177, distance: 154.4
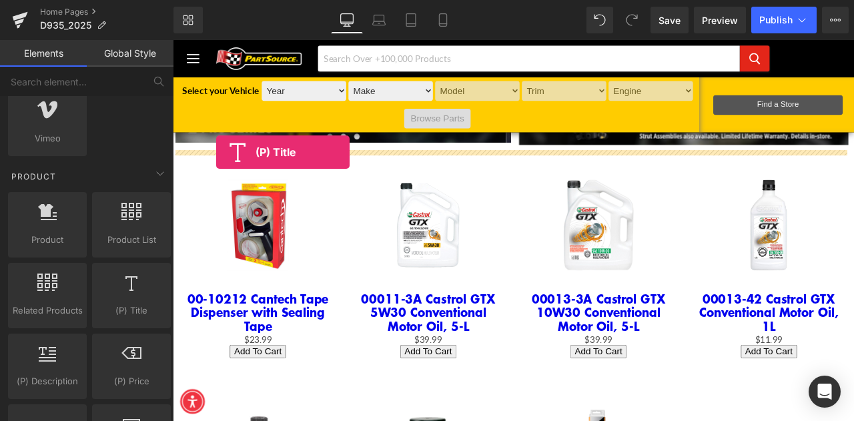
drag, startPoint x: 297, startPoint y: 322, endPoint x: 224, endPoint y: 173, distance: 166.2
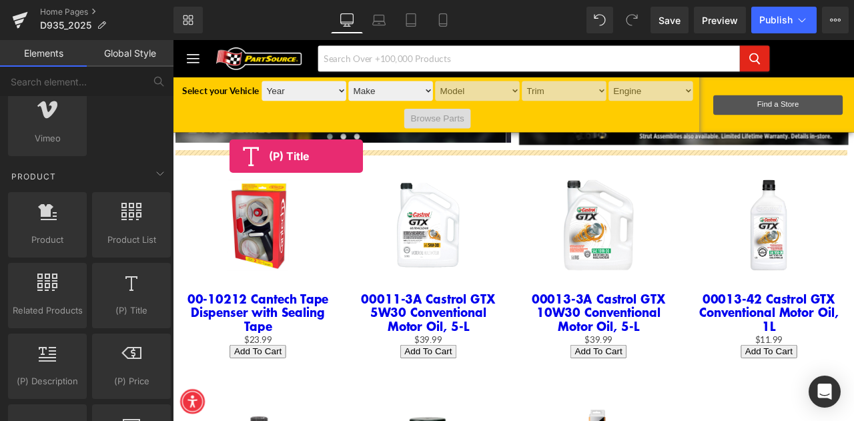
drag, startPoint x: 304, startPoint y: 322, endPoint x: 240, endPoint y: 177, distance: 157.4
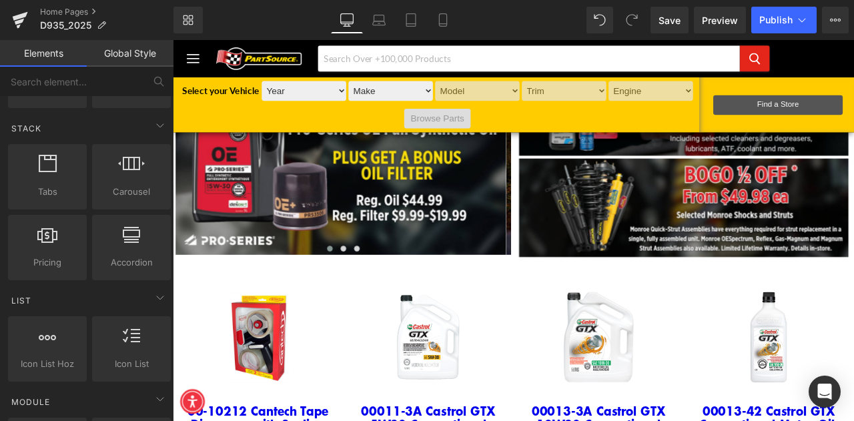
scroll to position [0, 0]
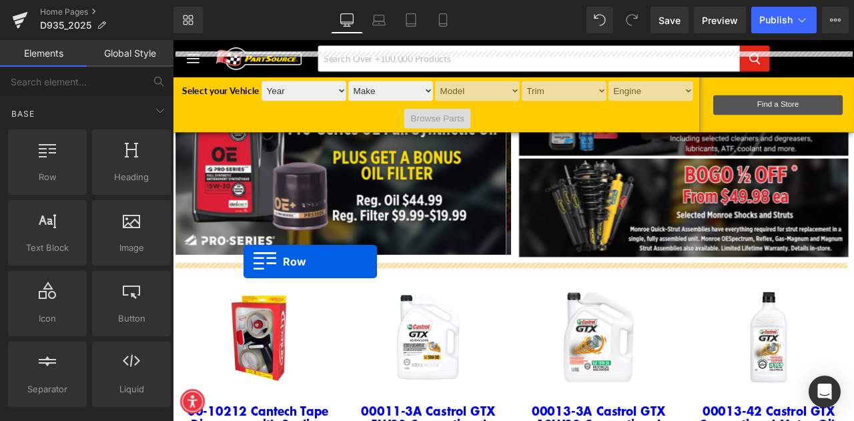
drag, startPoint x: 213, startPoint y: 206, endPoint x: 257, endPoint y: 302, distance: 105.7
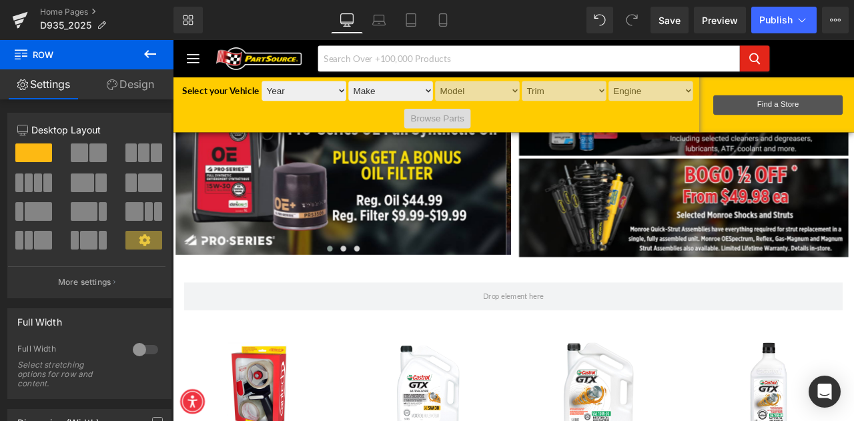
click at [147, 52] on icon at bounding box center [150, 54] width 12 height 8
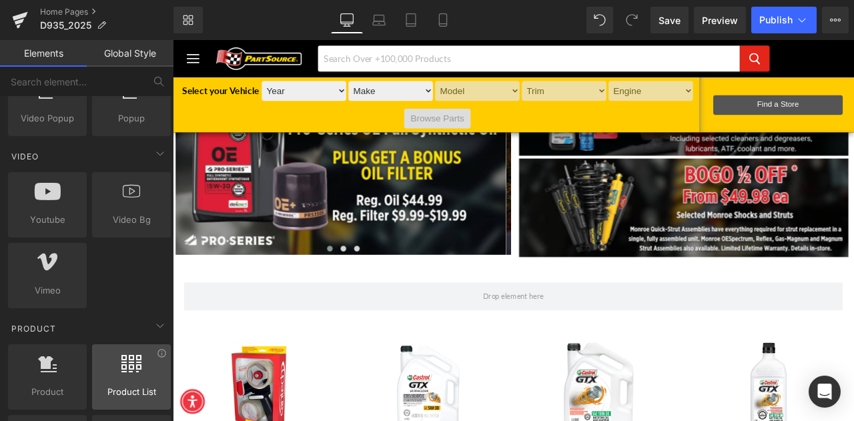
scroll to position [934, 0]
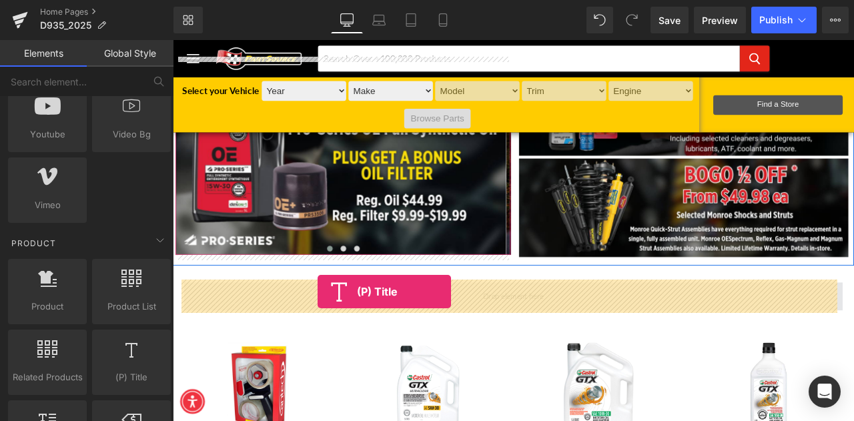
drag, startPoint x: 308, startPoint y: 395, endPoint x: 344, endPoint y: 338, distance: 67.5
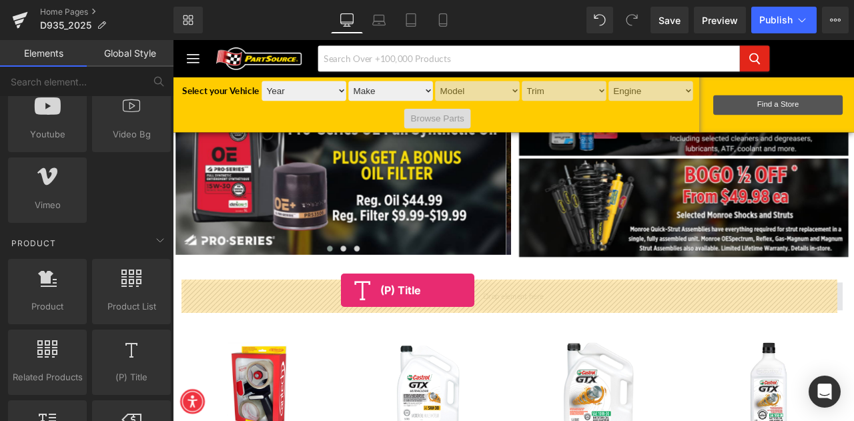
drag, startPoint x: 303, startPoint y: 397, endPoint x: 372, endPoint y: 337, distance: 91.7
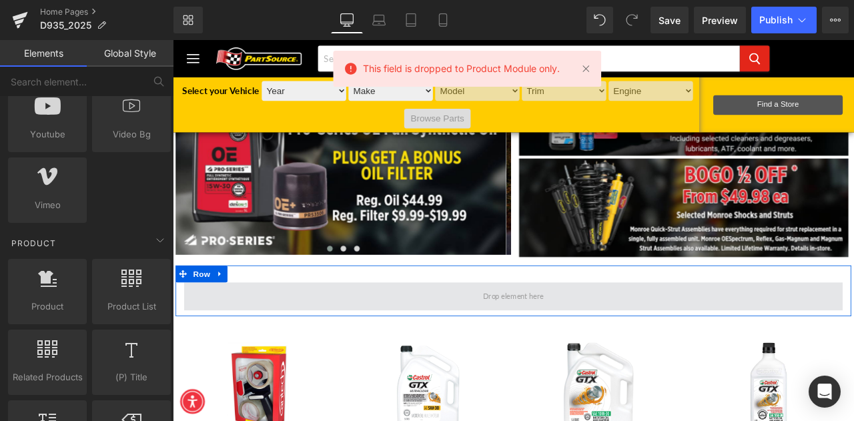
scroll to position [334, 0]
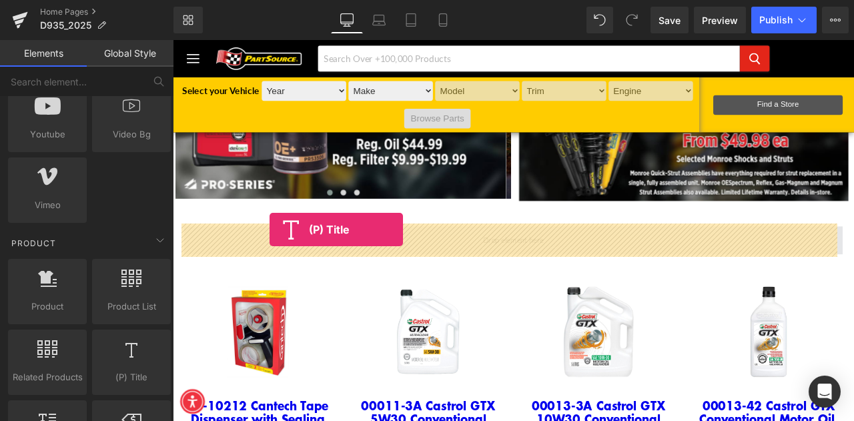
drag, startPoint x: 295, startPoint y: 399, endPoint x: 288, endPoint y: 265, distance: 134.3
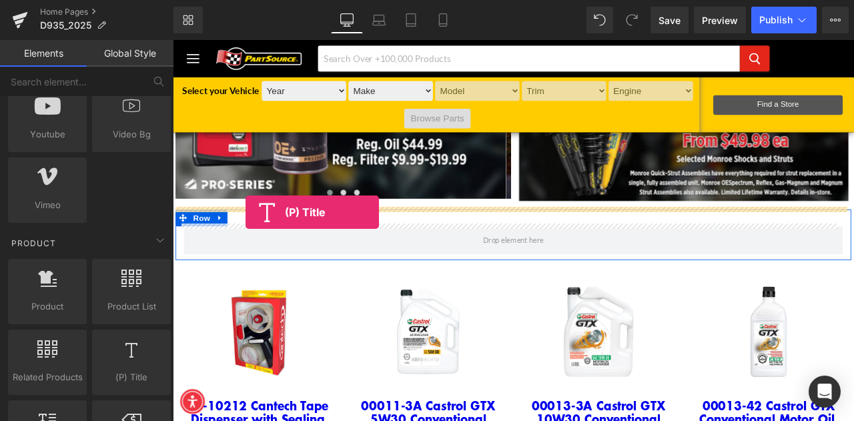
drag, startPoint x: 304, startPoint y: 390, endPoint x: 259, endPoint y: 244, distance: 152.1
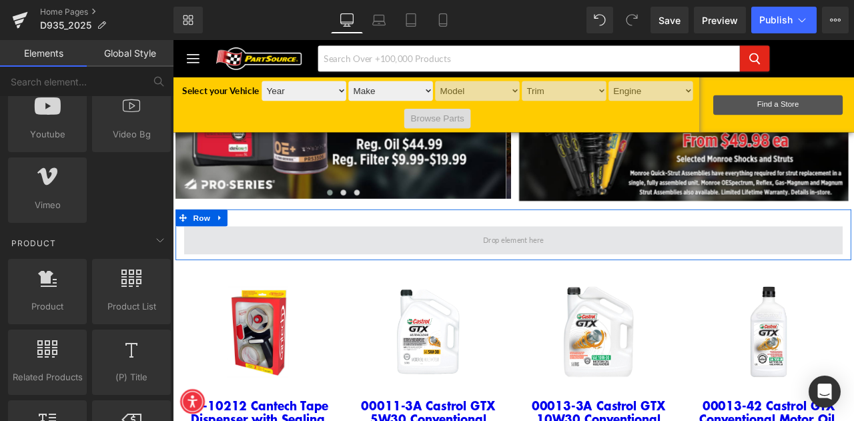
drag, startPoint x: 530, startPoint y: 306, endPoint x: 522, endPoint y: 277, distance: 29.8
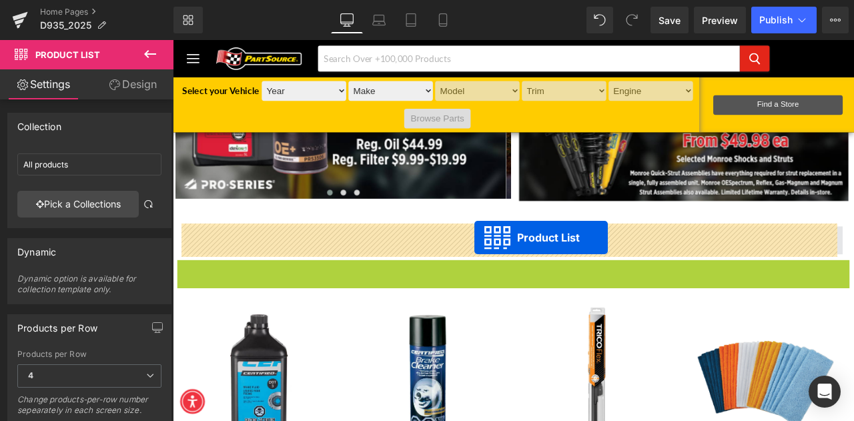
drag, startPoint x: 533, startPoint y: 307, endPoint x: 530, endPoint y: 274, distance: 32.8
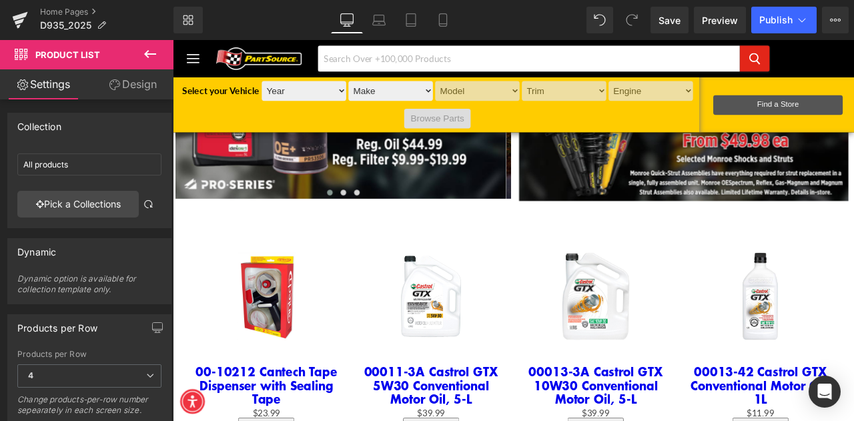
click at [155, 53] on icon at bounding box center [150, 54] width 16 height 16
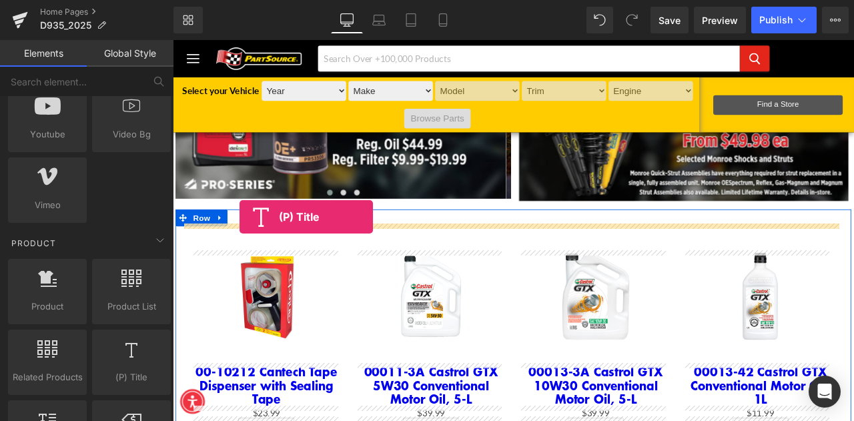
drag, startPoint x: 305, startPoint y: 389, endPoint x: 252, endPoint y: 249, distance: 149.0
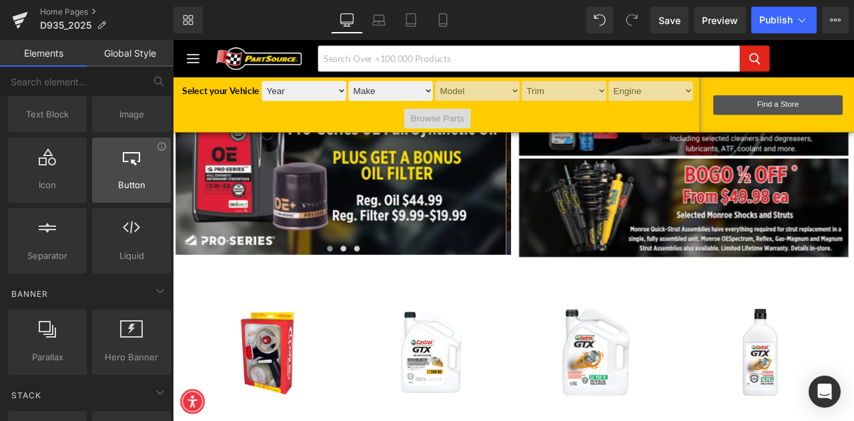
scroll to position [0, 0]
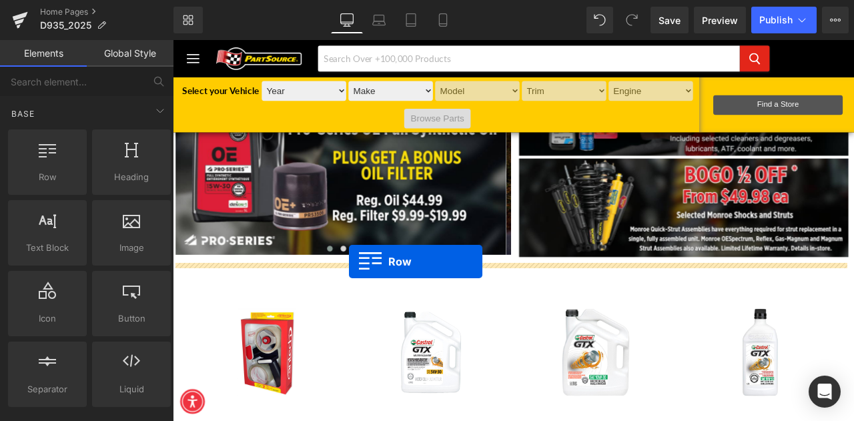
drag, startPoint x: 229, startPoint y: 206, endPoint x: 382, endPoint y: 303, distance: 180.8
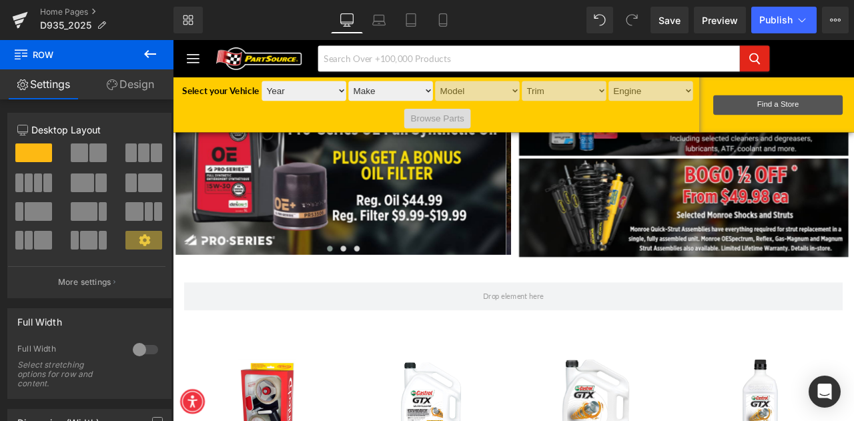
click at [149, 51] on icon at bounding box center [150, 54] width 16 height 16
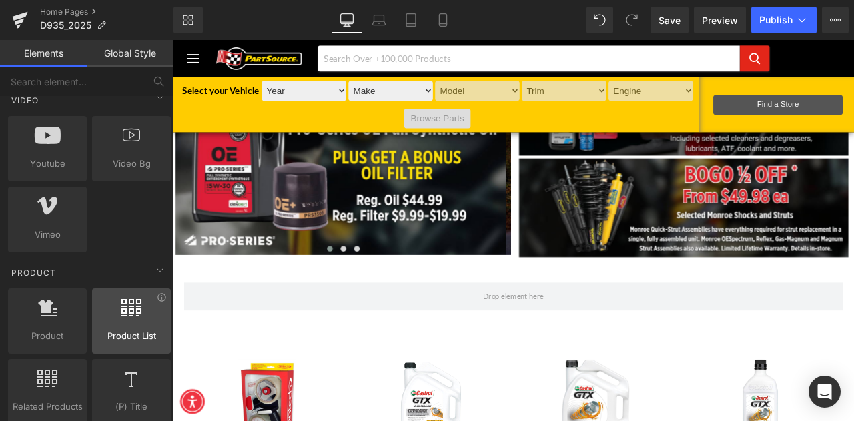
scroll to position [934, 0]
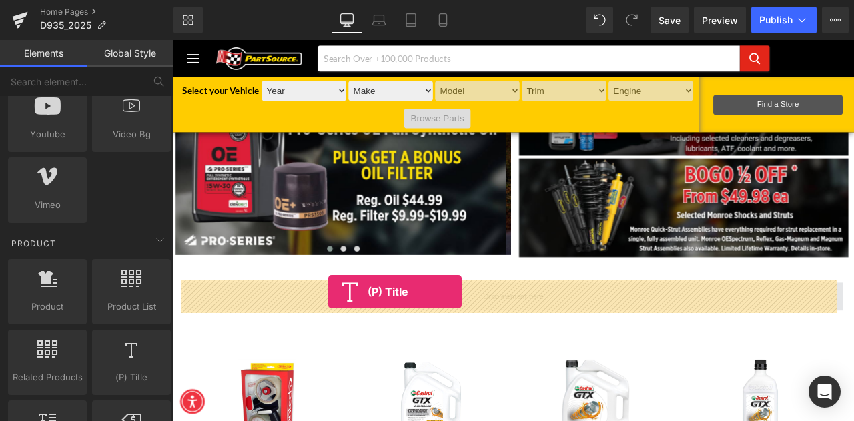
drag, startPoint x: 290, startPoint y: 413, endPoint x: 357, endPoint y: 338, distance: 100.2
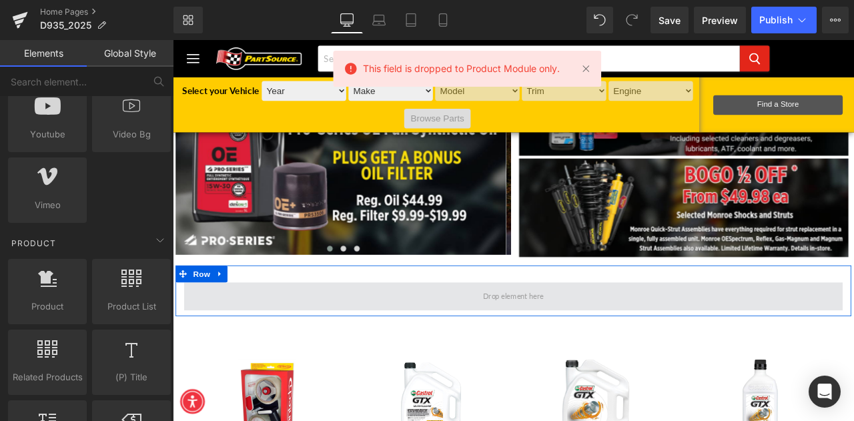
click at [676, 332] on span at bounding box center [576, 344] width 780 height 33
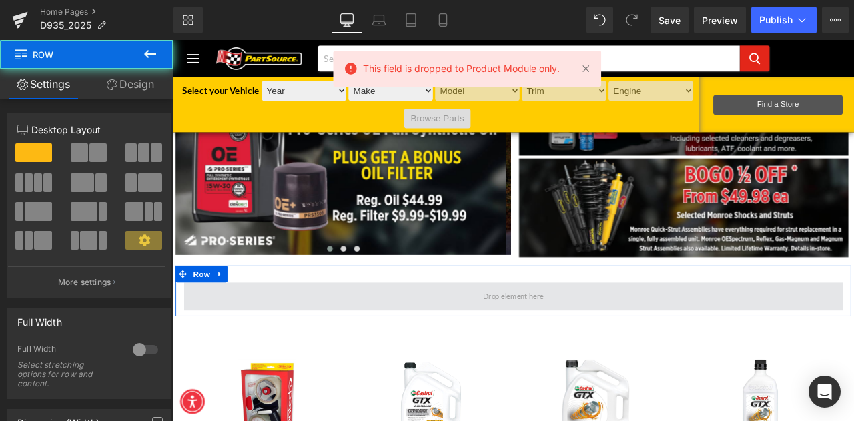
click at [593, 336] on span at bounding box center [576, 344] width 81 height 17
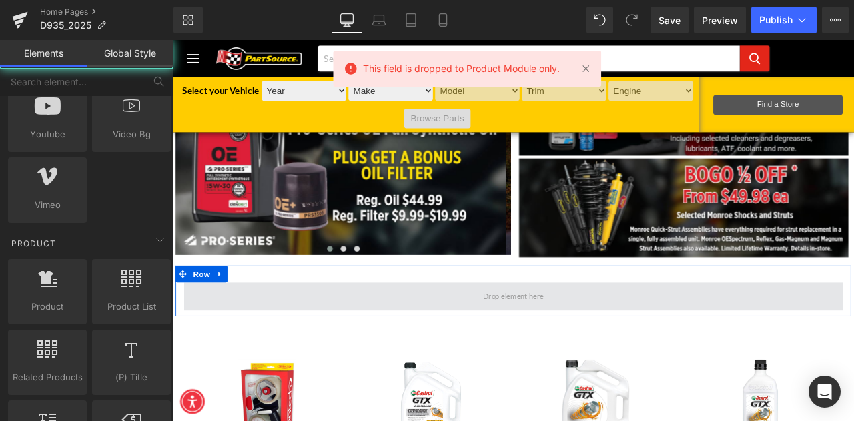
click at [592, 336] on span at bounding box center [576, 344] width 81 height 17
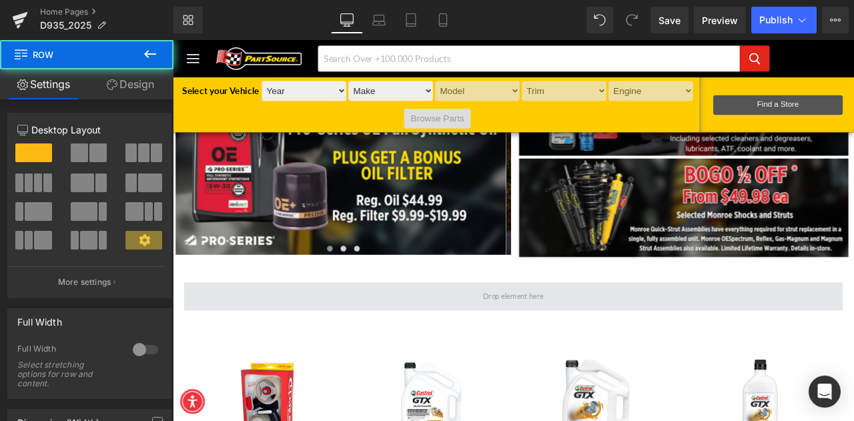
click at [486, 335] on span at bounding box center [576, 344] width 780 height 33
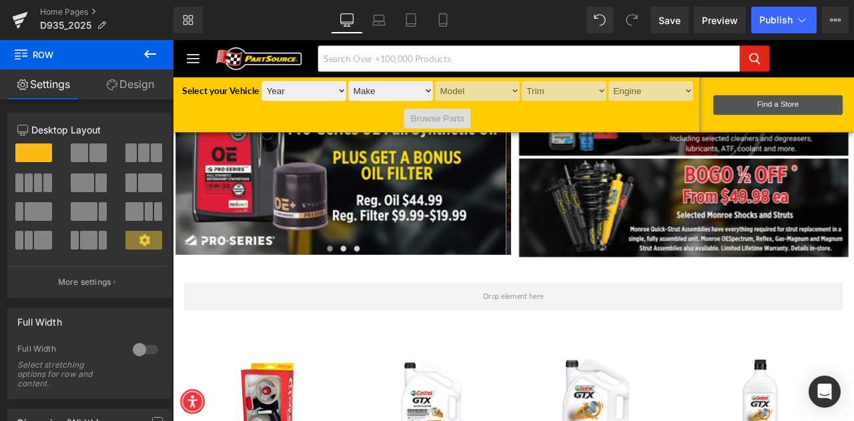
click at [149, 55] on icon at bounding box center [150, 54] width 16 height 16
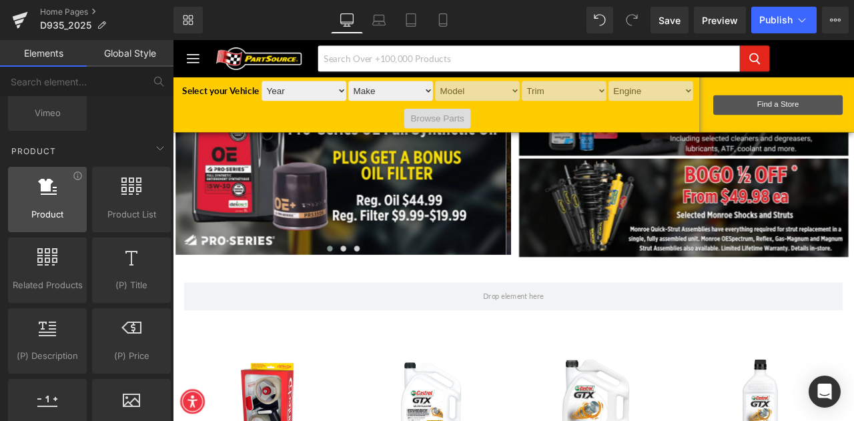
scroll to position [1067, 0]
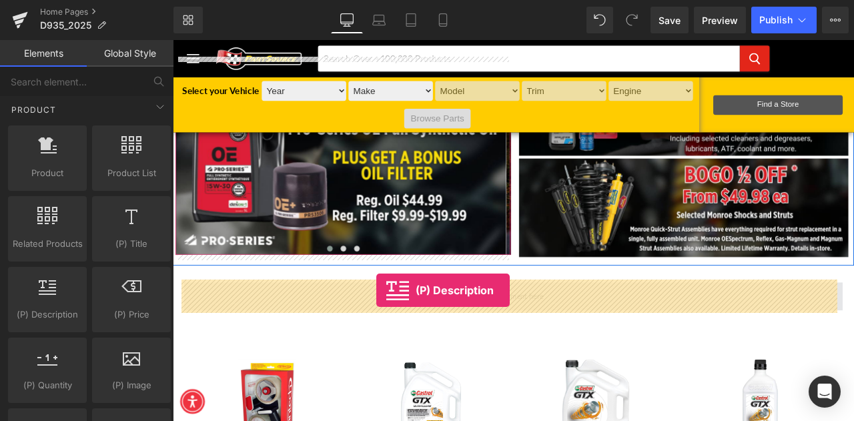
drag, startPoint x: 227, startPoint y: 329, endPoint x: 414, endPoint y: 336, distance: 186.9
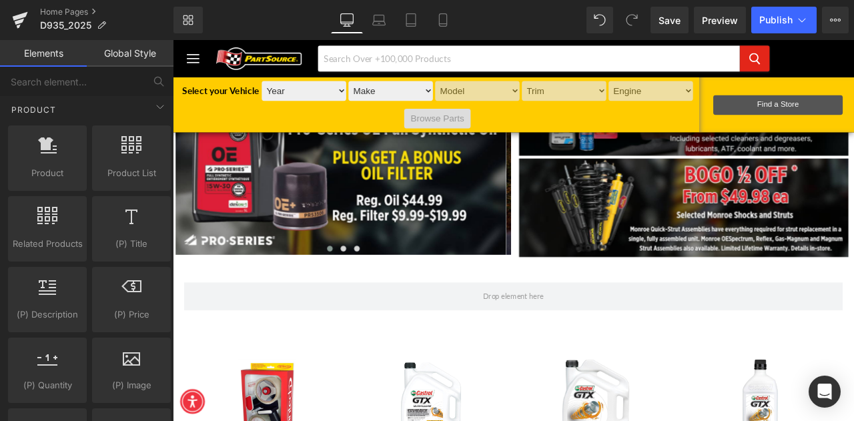
scroll to position [934, 0]
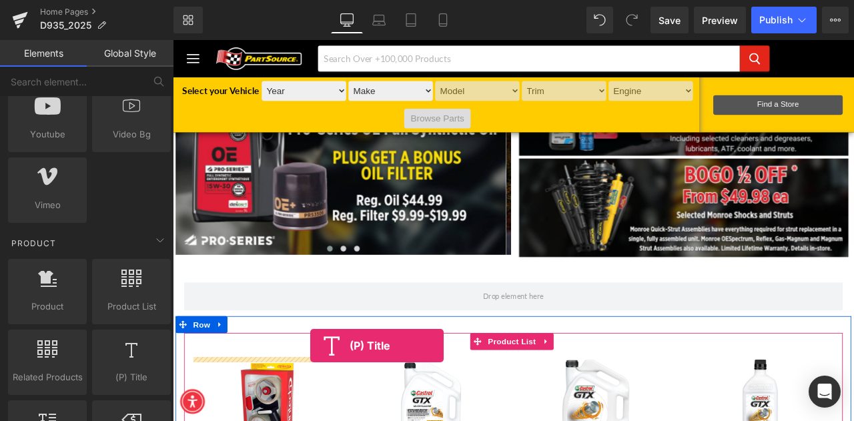
drag, startPoint x: 310, startPoint y: 386, endPoint x: 336, endPoint y: 402, distance: 30.9
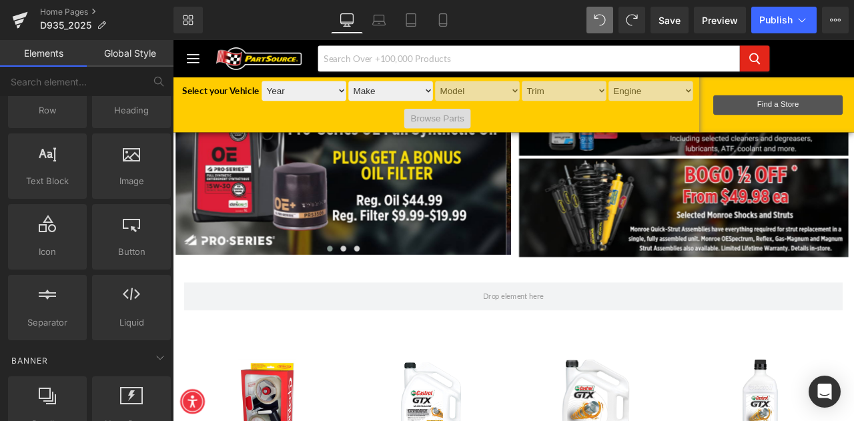
scroll to position [0, 0]
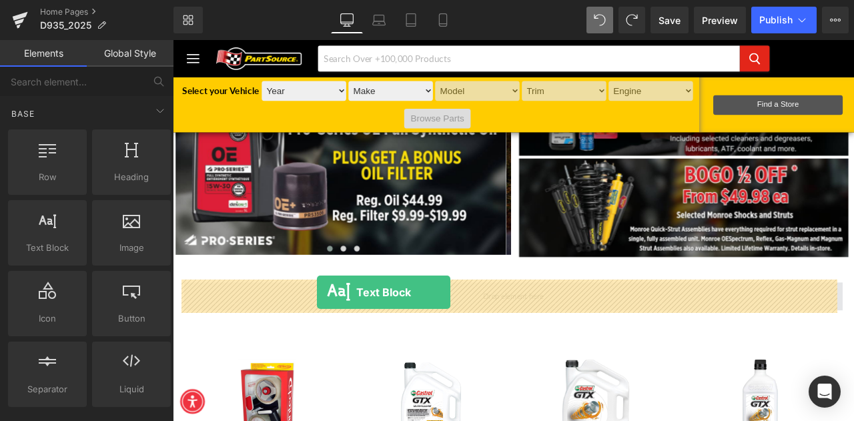
drag, startPoint x: 221, startPoint y: 271, endPoint x: 344, endPoint y: 339, distance: 139.8
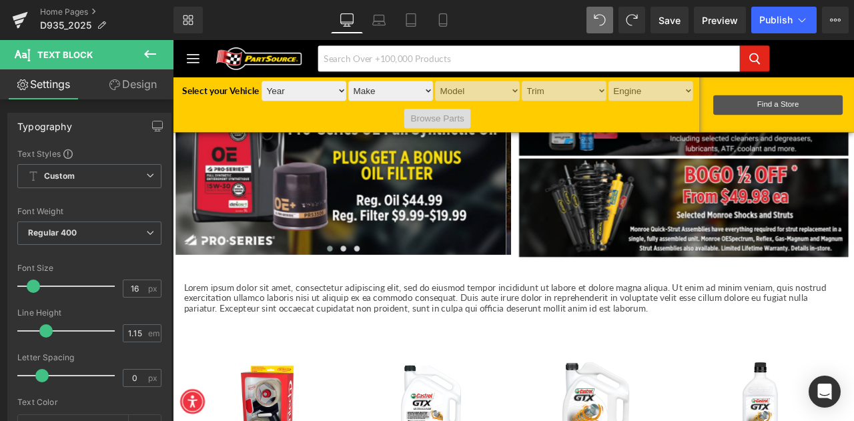
click at [148, 49] on icon at bounding box center [150, 54] width 16 height 16
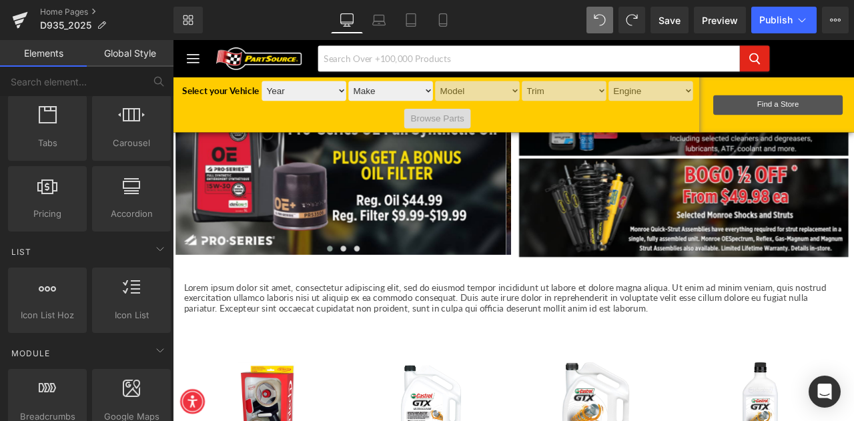
scroll to position [467, 0]
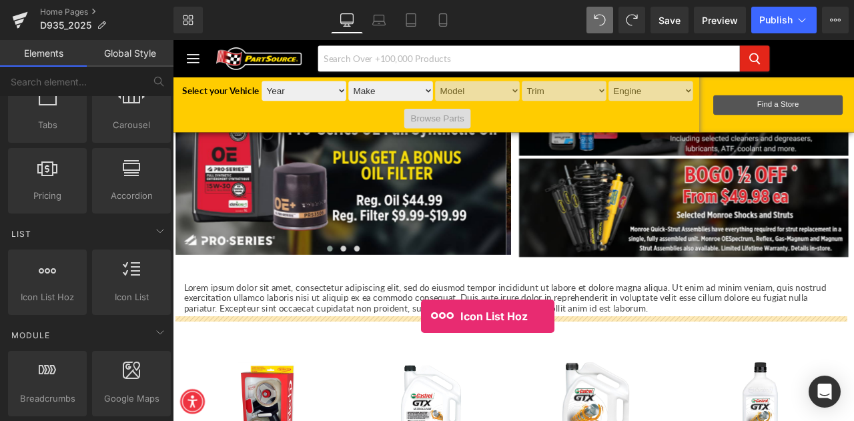
drag, startPoint x: 221, startPoint y: 327, endPoint x: 467, endPoint y: 368, distance: 248.8
click at [467, 368] on div "Lorem ipsum dolor sit amet, consectetur adipiscing elit, sed do eiusmod tempor …" at bounding box center [576, 339] width 800 height 63
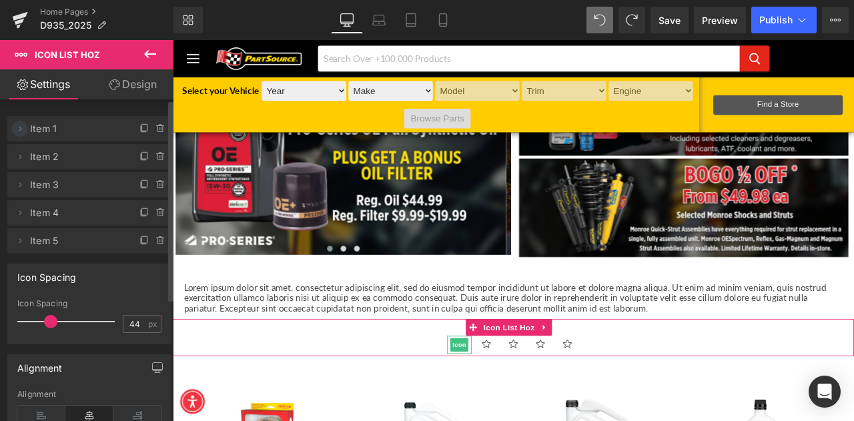
click at [16, 128] on icon at bounding box center [20, 128] width 11 height 11
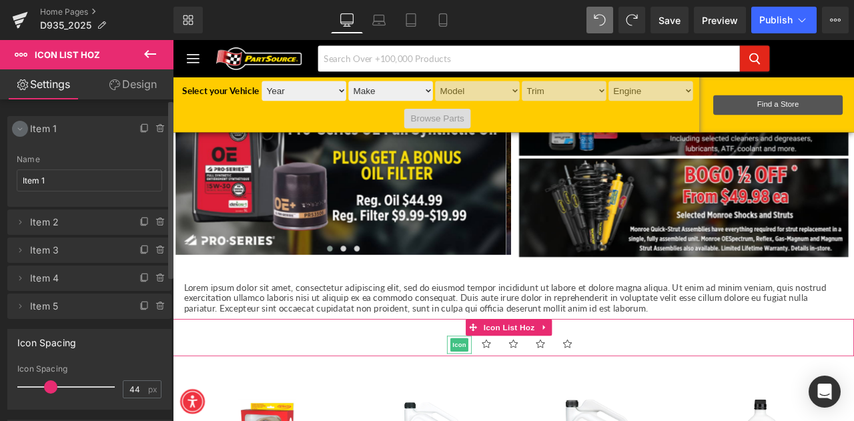
click at [16, 128] on icon at bounding box center [20, 128] width 11 height 11
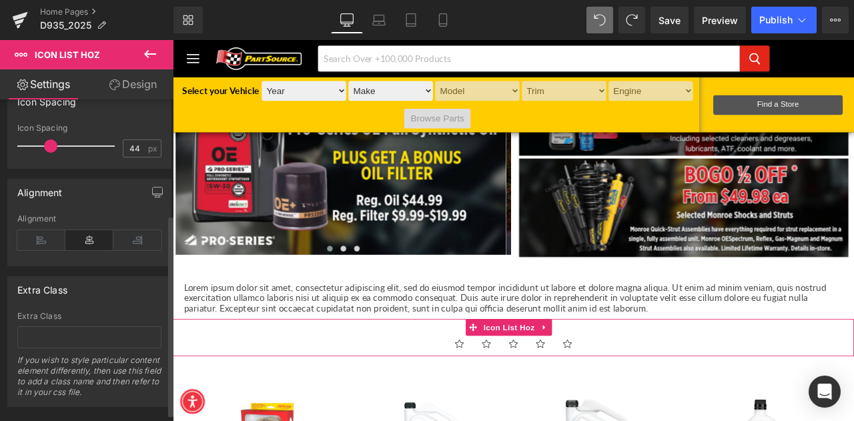
scroll to position [196, 0]
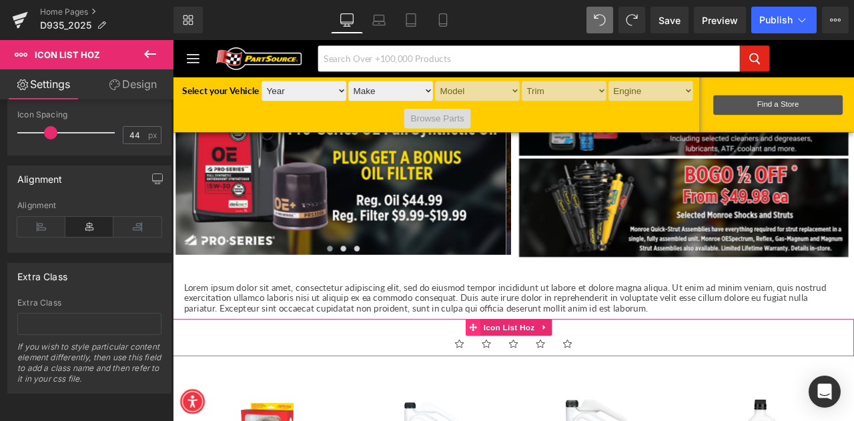
click at [530, 378] on icon at bounding box center [528, 380] width 9 height 9
click at [528, 381] on icon at bounding box center [528, 380] width 9 height 9
click at [618, 379] on link at bounding box center [613, 381] width 17 height 20
click at [624, 380] on icon at bounding box center [622, 380] width 9 height 9
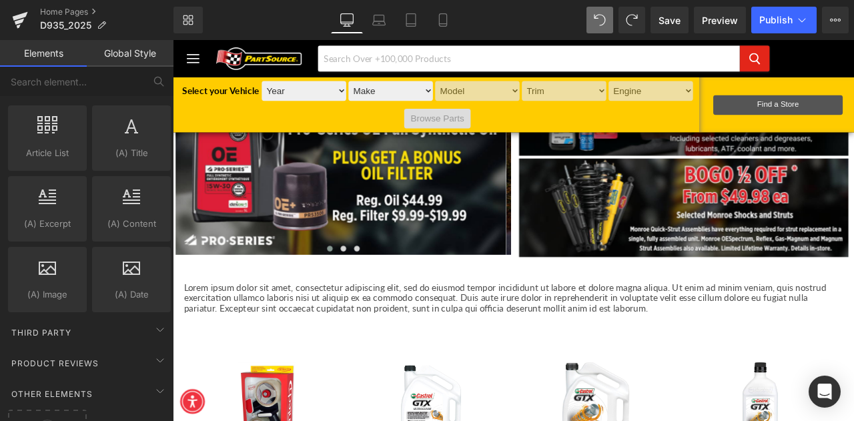
scroll to position [2388, 0]
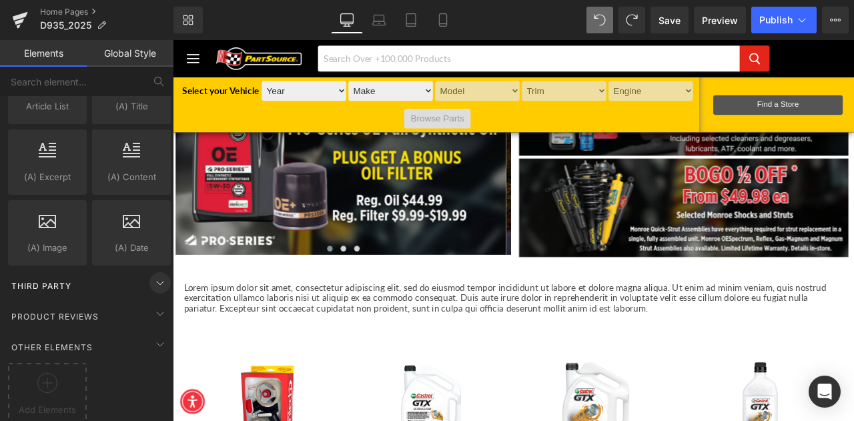
click at [153, 275] on icon at bounding box center [160, 283] width 16 height 16
click at [152, 275] on icon at bounding box center [160, 283] width 16 height 16
click at [159, 306] on icon at bounding box center [160, 314] width 16 height 16
click at [153, 336] on icon at bounding box center [160, 344] width 16 height 16
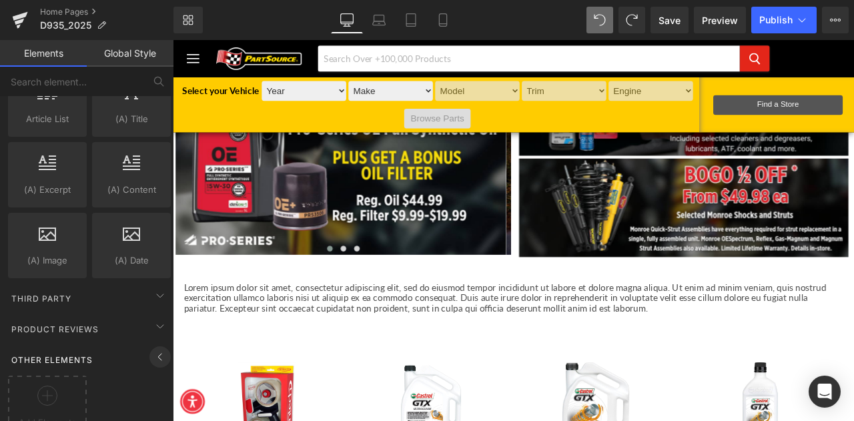
scroll to position [2319, 0]
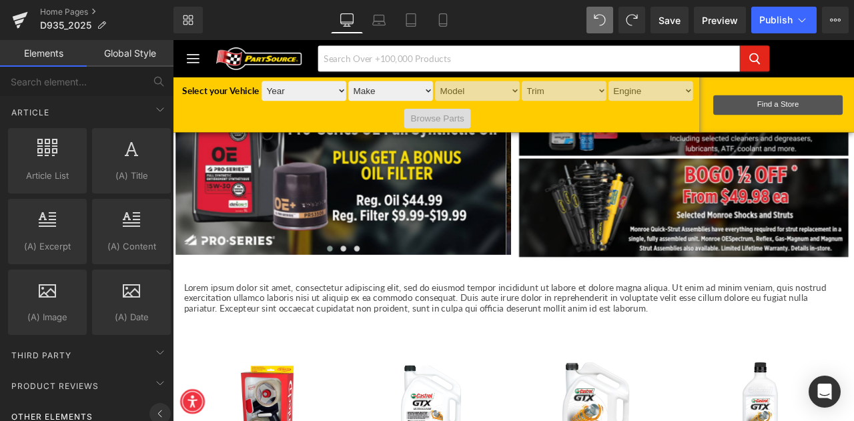
click at [153, 406] on icon at bounding box center [160, 414] width 16 height 16
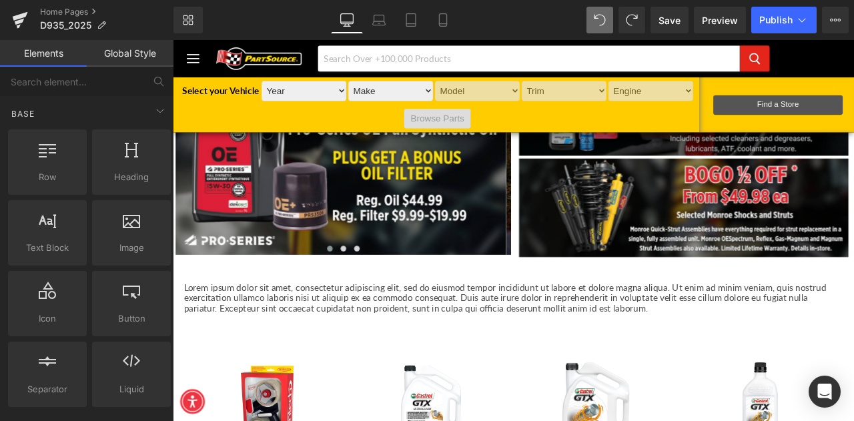
scroll to position [0, 0]
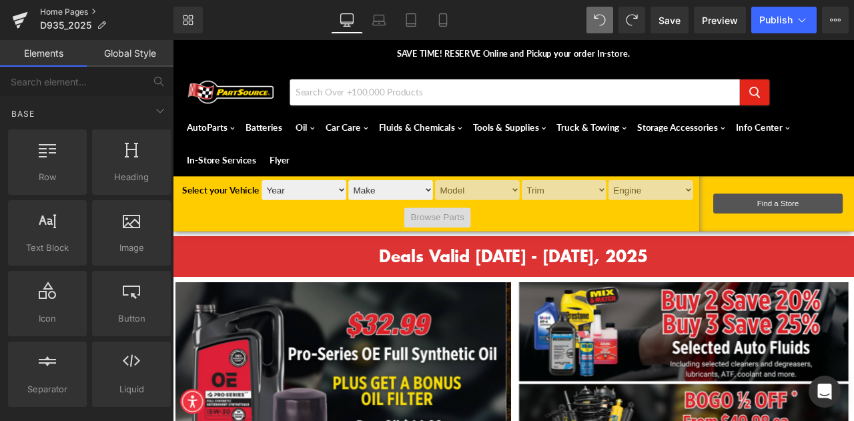
click at [67, 9] on link "Home Pages" at bounding box center [106, 12] width 133 height 11
